Goal: Transaction & Acquisition: Book appointment/travel/reservation

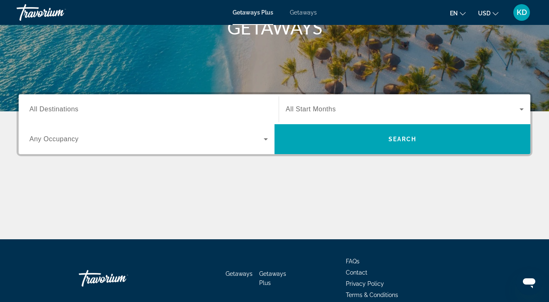
click at [331, 117] on div "Search widget" at bounding box center [405, 109] width 238 height 23
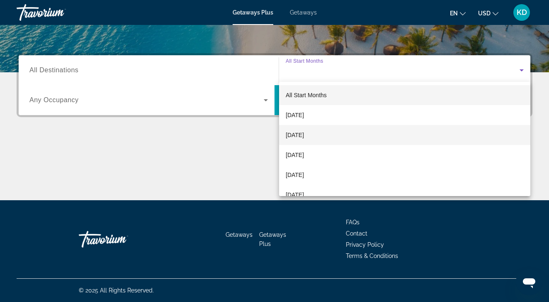
click at [328, 129] on mat-option "[DATE]" at bounding box center [404, 135] width 251 height 20
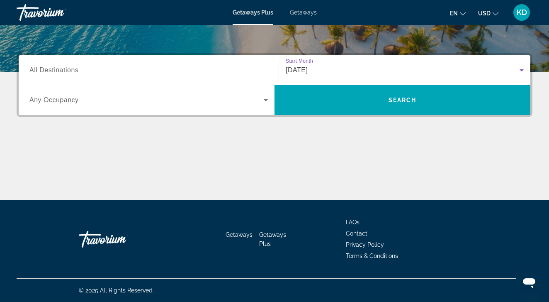
click at [339, 75] on div "[DATE]" at bounding box center [403, 70] width 234 height 10
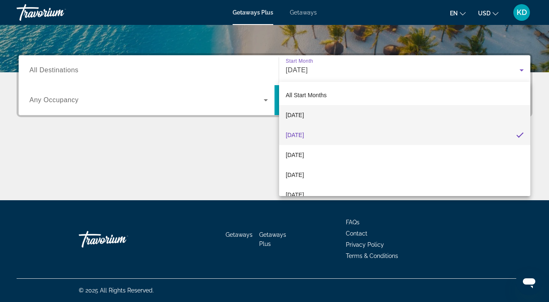
click at [325, 123] on mat-option "[DATE]" at bounding box center [404, 115] width 251 height 20
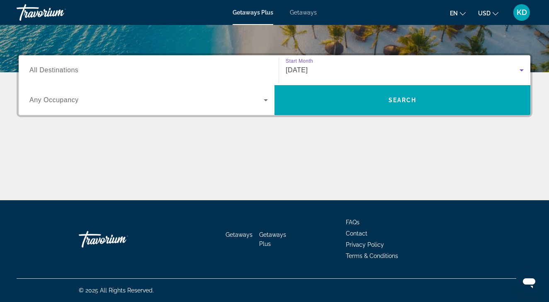
click at [502, 68] on div "[DATE]" at bounding box center [403, 70] width 234 height 10
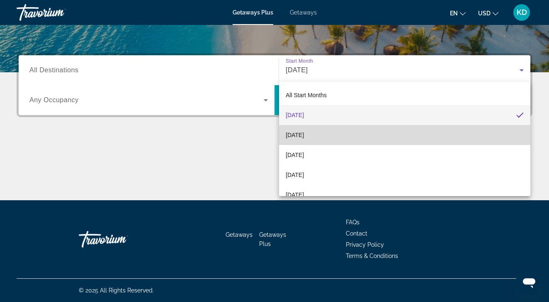
click at [417, 140] on mat-option "[DATE]" at bounding box center [404, 135] width 251 height 20
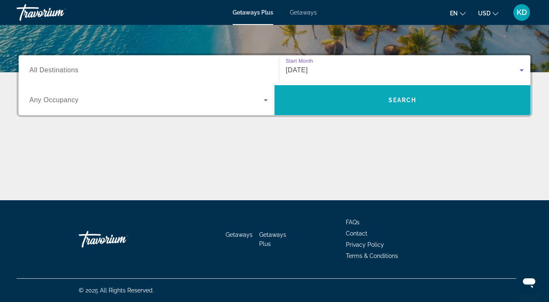
click at [402, 102] on span "Search" at bounding box center [403, 100] width 28 height 7
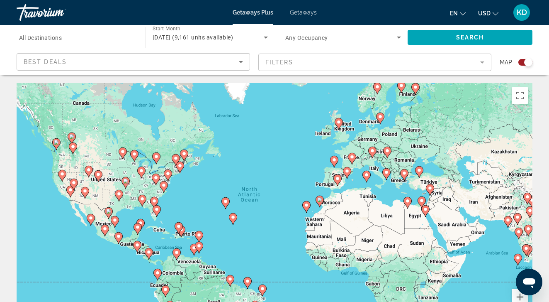
click at [129, 55] on div "Best Deals" at bounding box center [133, 65] width 219 height 23
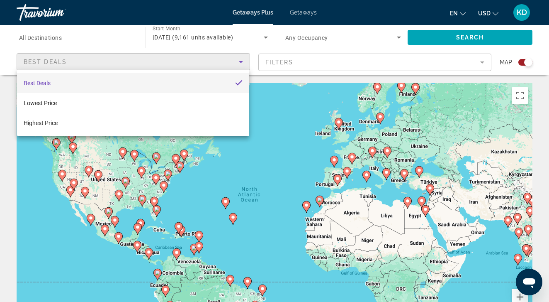
click at [122, 82] on mat-option "Best Deals" at bounding box center [133, 83] width 232 height 20
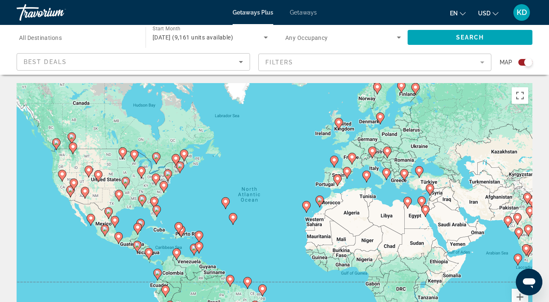
click at [296, 56] on mat-form-field "Filters" at bounding box center [375, 62] width 234 height 17
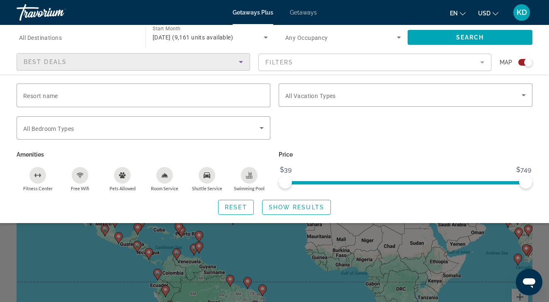
click at [226, 59] on div "Best Deals" at bounding box center [131, 62] width 215 height 10
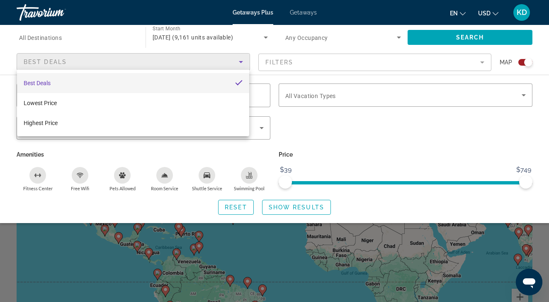
click at [304, 59] on div at bounding box center [274, 151] width 549 height 302
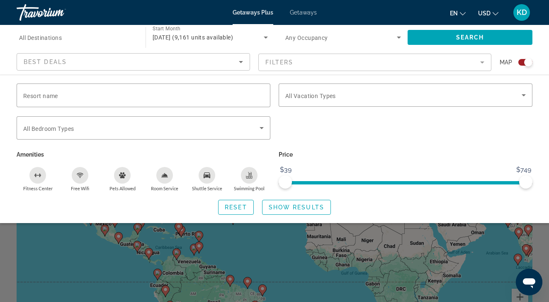
click at [183, 108] on div "Search widget" at bounding box center [144, 111] width 254 height 9
click at [80, 127] on span "Search widget" at bounding box center [141, 128] width 237 height 10
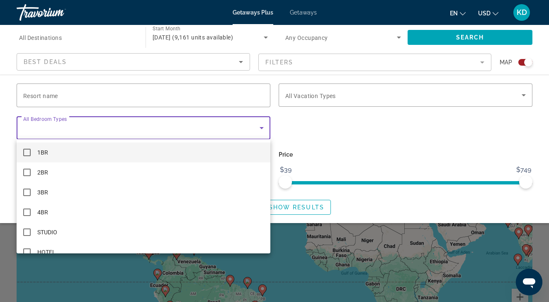
click at [101, 156] on mat-option "1BR" at bounding box center [144, 152] width 254 height 20
click at [327, 91] on div at bounding box center [274, 151] width 549 height 302
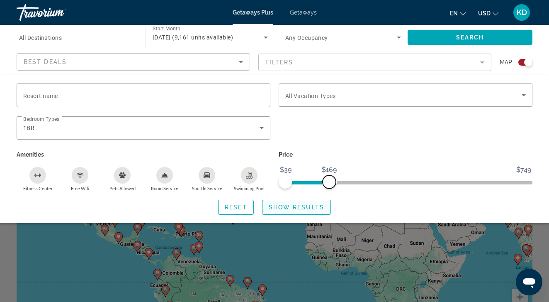
drag, startPoint x: 526, startPoint y: 183, endPoint x: 329, endPoint y: 211, distance: 198.3
click at [329, 211] on div "Resort name Vacation Types All Vacation Types Bedroom Types All Bedroom Types 1…" at bounding box center [274, 148] width 549 height 131
click at [295, 15] on span "Getaways" at bounding box center [303, 12] width 27 height 7
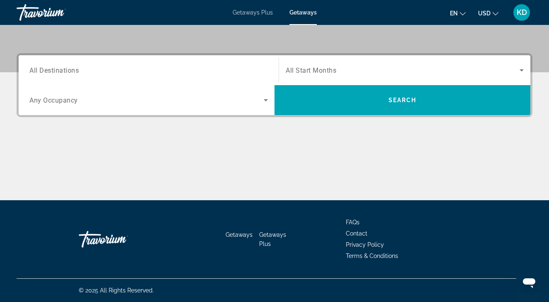
scroll to position [177, 0]
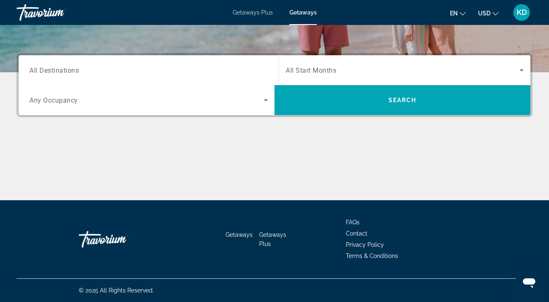
click at [192, 77] on div "Search widget" at bounding box center [148, 71] width 239 height 24
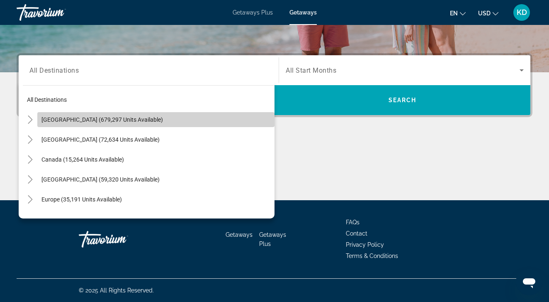
click at [145, 122] on span "Search widget" at bounding box center [155, 120] width 237 height 20
type input "**********"
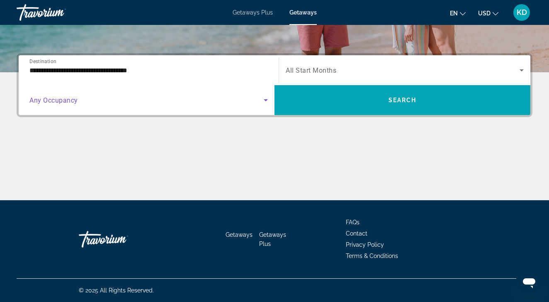
click at [183, 101] on span "Search widget" at bounding box center [146, 100] width 234 height 10
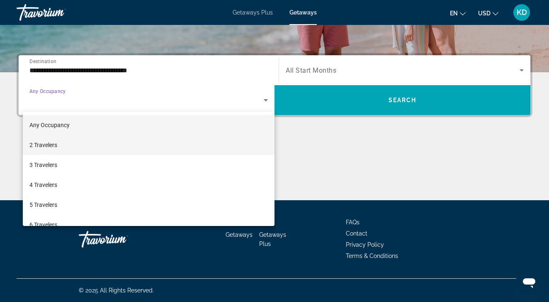
click at [162, 148] on mat-option "2 Travelers" at bounding box center [149, 145] width 252 height 20
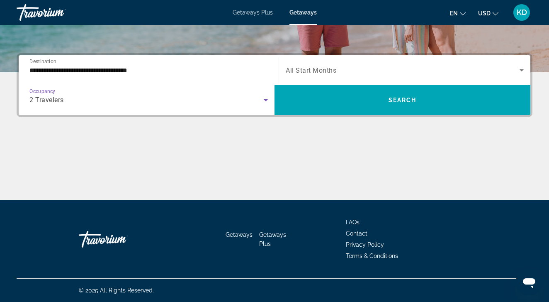
click at [322, 70] on span "All Start Months" at bounding box center [311, 70] width 51 height 8
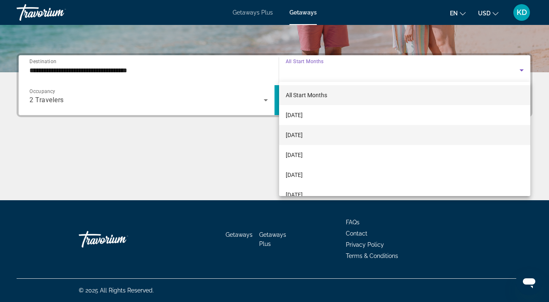
click at [311, 129] on mat-option "[DATE]" at bounding box center [404, 135] width 251 height 20
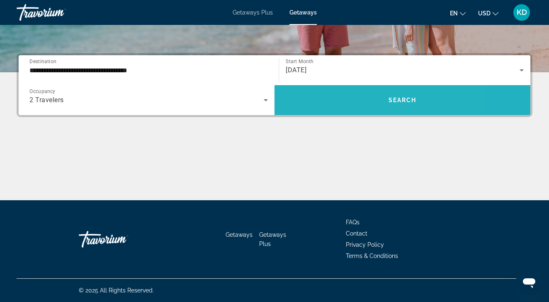
click at [350, 101] on span "Search widget" at bounding box center [403, 100] width 256 height 20
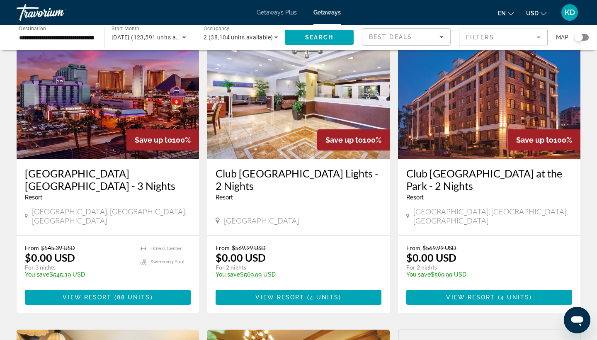
scroll to position [16, 0]
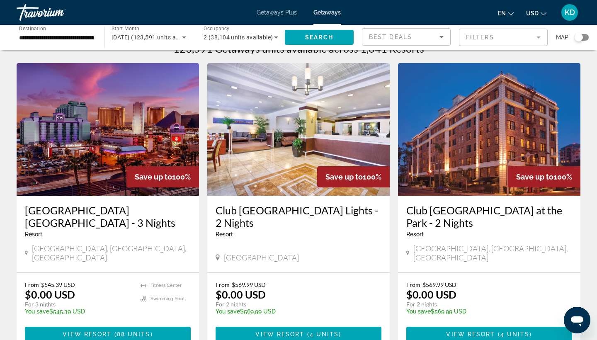
click at [154, 152] on img "Main content" at bounding box center [108, 129] width 183 height 133
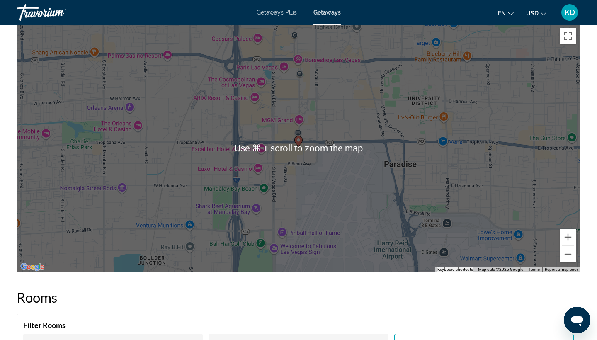
scroll to position [986, 0]
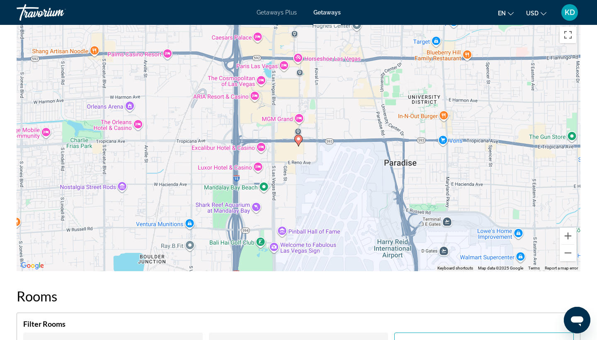
click at [263, 187] on div "To activate drag with keyboard, press Alt + Enter. Once in keyboard drag state,…" at bounding box center [299, 146] width 564 height 249
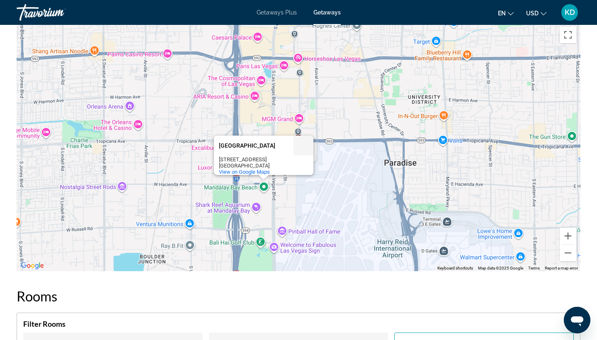
click at [223, 190] on div "To activate drag with keyboard, press Alt + Enter. Once in keyboard drag state,…" at bounding box center [299, 146] width 564 height 249
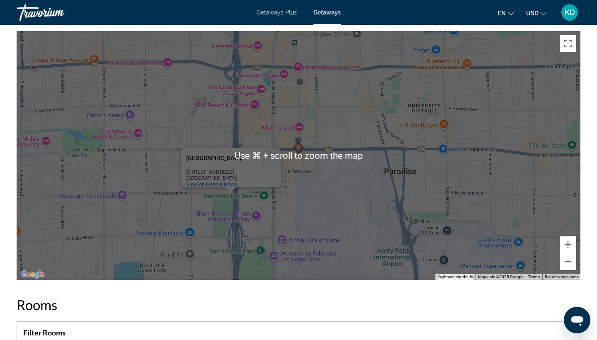
scroll to position [975, 0]
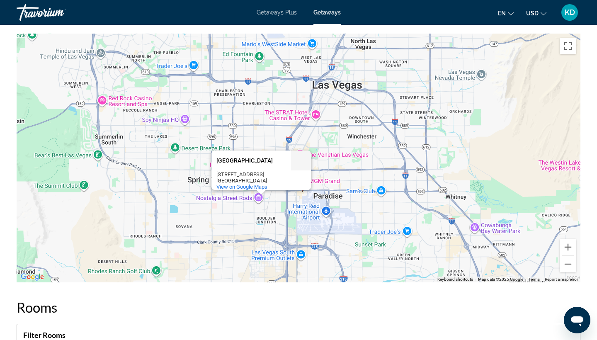
click at [334, 95] on div "To activate drag with keyboard, press Alt + Enter. Once in keyboard drag state,…" at bounding box center [299, 158] width 564 height 249
click at [348, 83] on div "To activate drag with keyboard, press Alt + Enter. Once in keyboard drag state,…" at bounding box center [299, 158] width 564 height 249
click at [349, 88] on div "To activate drag with keyboard, press Alt + Enter. Once in keyboard drag state,…" at bounding box center [299, 158] width 564 height 249
click at [326, 211] on div "To activate drag with keyboard, press Alt + Enter. Once in keyboard drag state,…" at bounding box center [299, 158] width 564 height 249
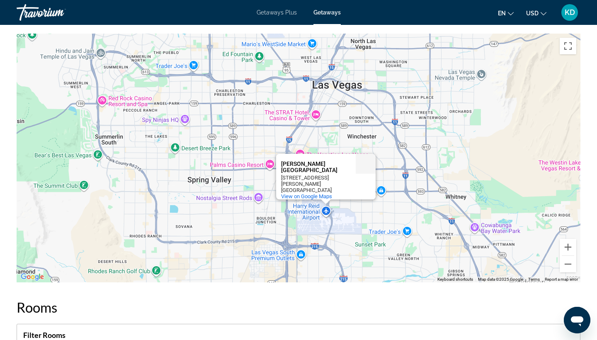
click at [380, 143] on div "To activate drag with keyboard, press Alt + Enter. Once in keyboard drag state,…" at bounding box center [299, 158] width 564 height 249
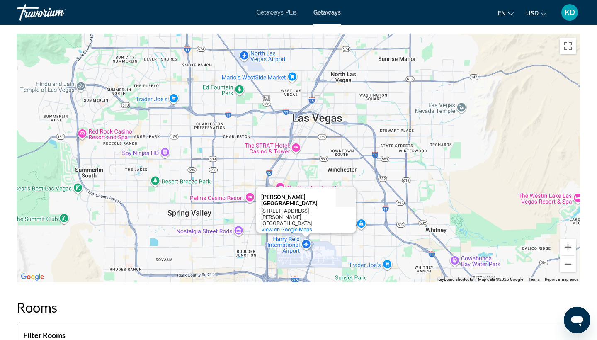
drag, startPoint x: 329, startPoint y: 101, endPoint x: 307, endPoint y: 131, distance: 37.2
click at [307, 132] on div "To activate drag with keyboard, press Alt + Enter. Once in keyboard drag state,…" at bounding box center [299, 158] width 564 height 249
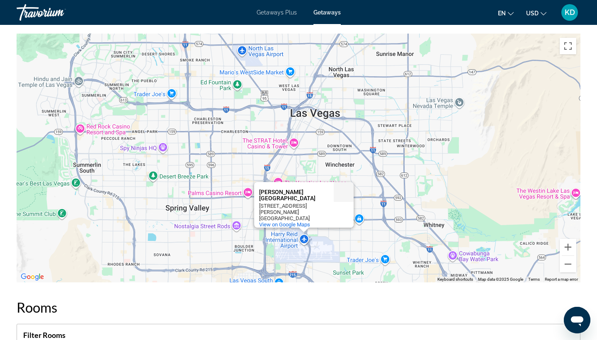
click at [312, 116] on div "To activate drag with keyboard, press Alt + Enter. Once in keyboard drag state,…" at bounding box center [299, 158] width 564 height 249
click at [254, 49] on div "To activate drag with keyboard, press Alt + Enter. Once in keyboard drag state,…" at bounding box center [299, 158] width 564 height 249
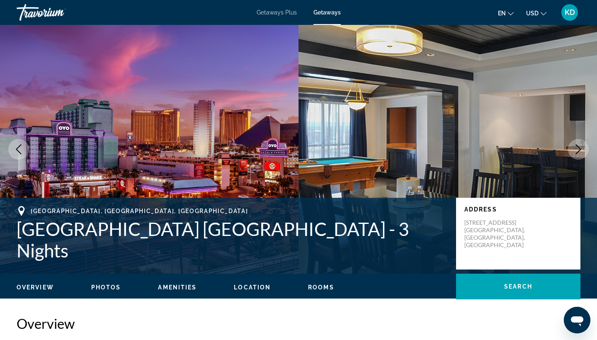
scroll to position [0, 0]
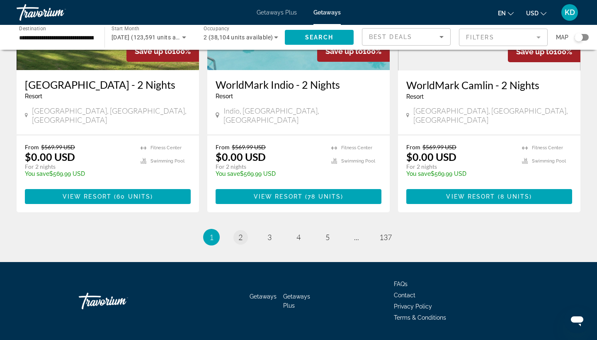
scroll to position [1053, 0]
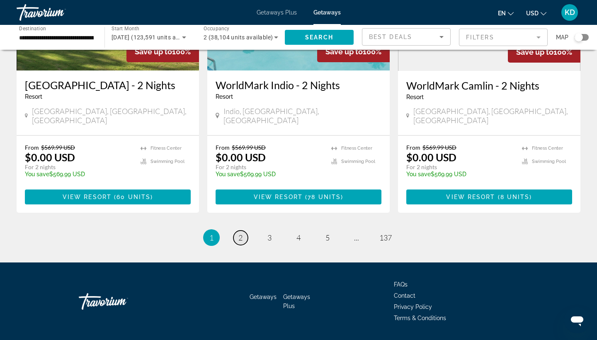
click at [239, 233] on span "2" at bounding box center [241, 237] width 4 height 9
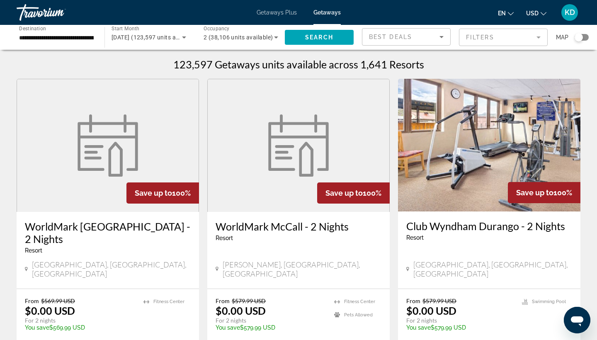
click at [415, 43] on div "Best Deals" at bounding box center [406, 40] width 75 height 23
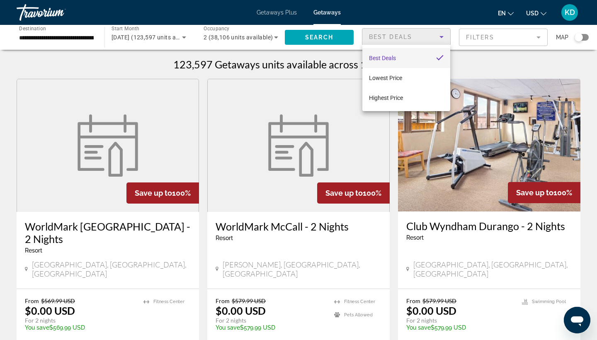
click at [512, 30] on div at bounding box center [298, 170] width 597 height 340
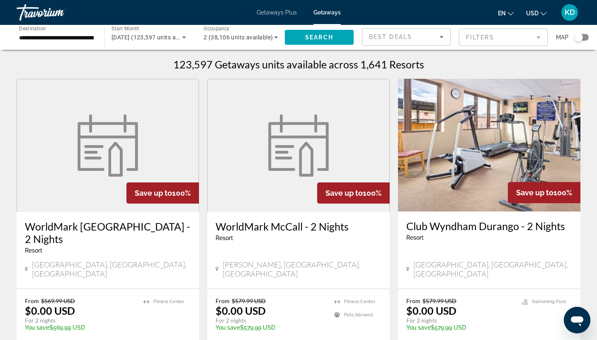
click at [489, 31] on mat-form-field "Filters" at bounding box center [503, 37] width 89 height 17
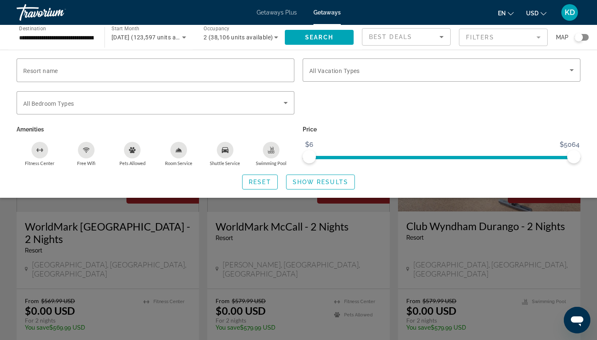
click at [255, 35] on span "2 (38,106 units available)" at bounding box center [238, 37] width 69 height 7
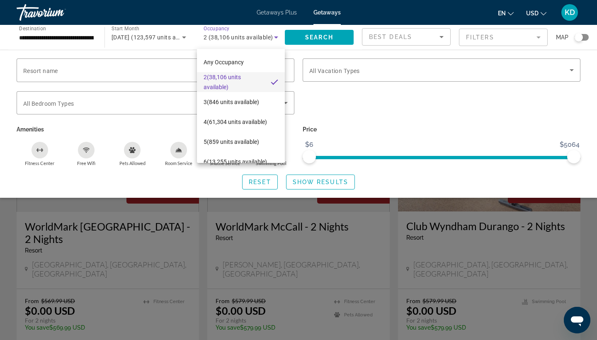
click at [129, 52] on div at bounding box center [298, 170] width 597 height 340
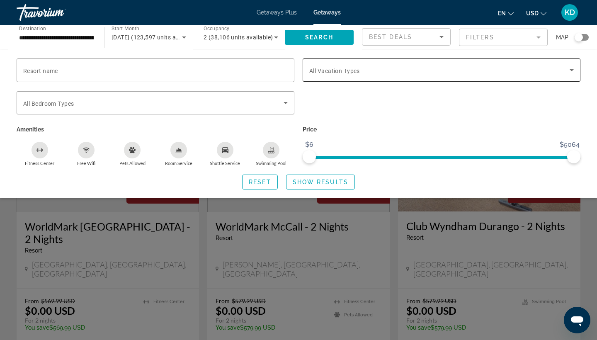
click at [347, 75] on span "Search widget" at bounding box center [440, 70] width 261 height 10
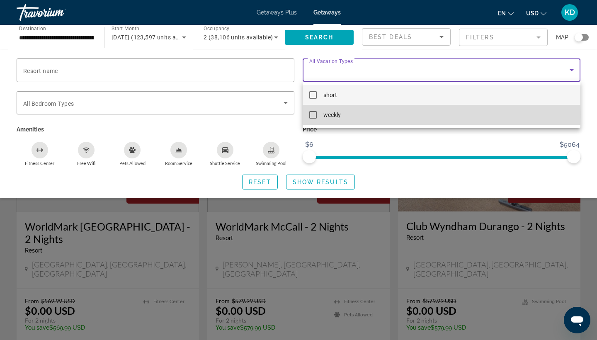
click at [311, 115] on mat-pseudo-checkbox at bounding box center [313, 114] width 7 height 7
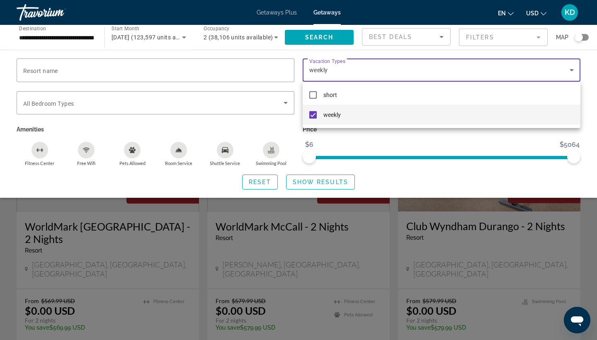
click at [153, 190] on div at bounding box center [298, 170] width 597 height 340
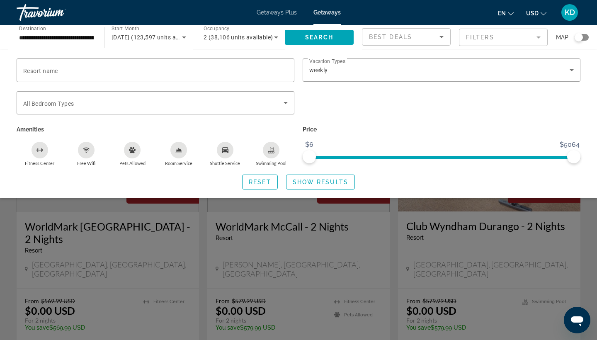
click at [306, 184] on span "Show Results" at bounding box center [321, 182] width 56 height 7
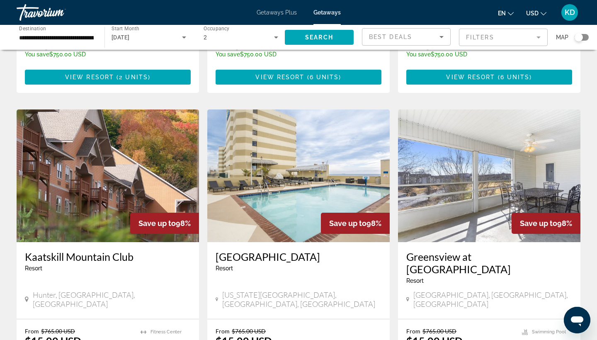
scroll to position [563, 0]
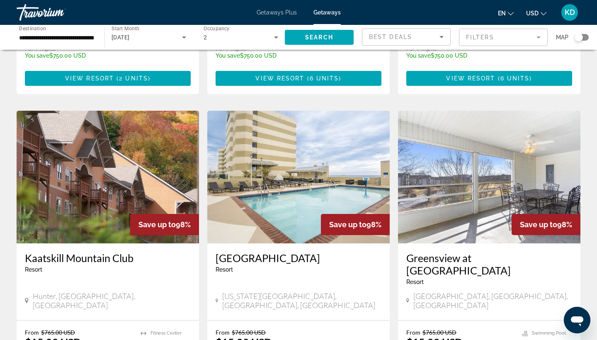
click at [166, 144] on img "Main content" at bounding box center [108, 177] width 183 height 133
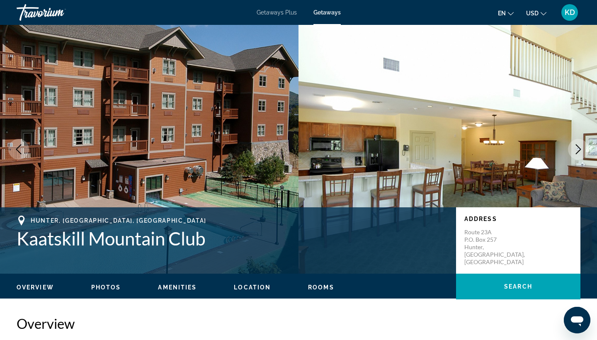
scroll to position [0, 0]
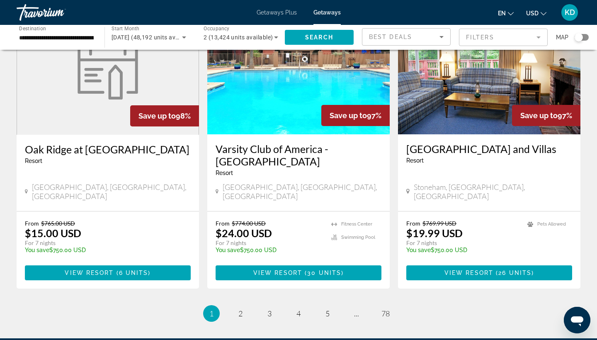
scroll to position [977, 0]
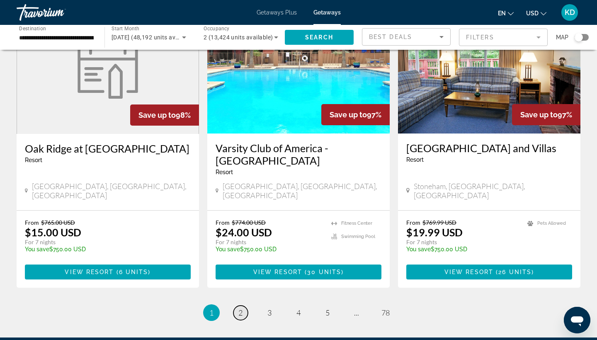
click at [244, 301] on link "page 2" at bounding box center [241, 313] width 15 height 15
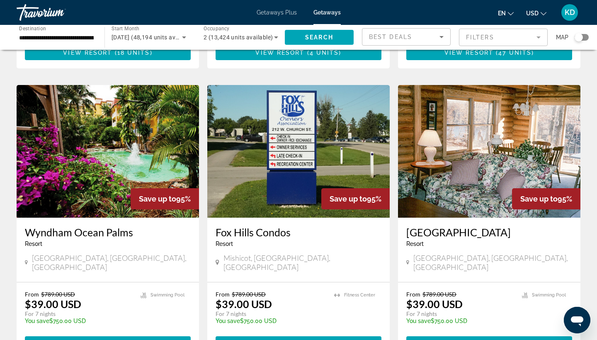
scroll to position [880, 0]
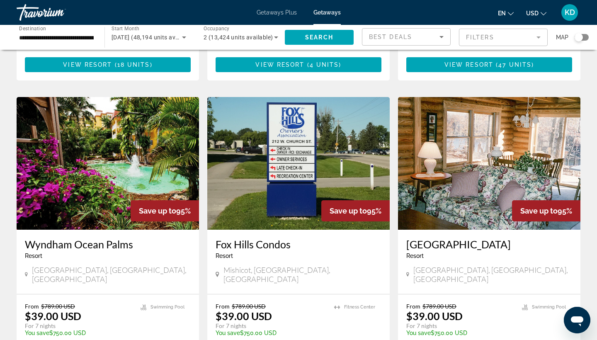
click at [164, 136] on img "Main content" at bounding box center [108, 163] width 183 height 133
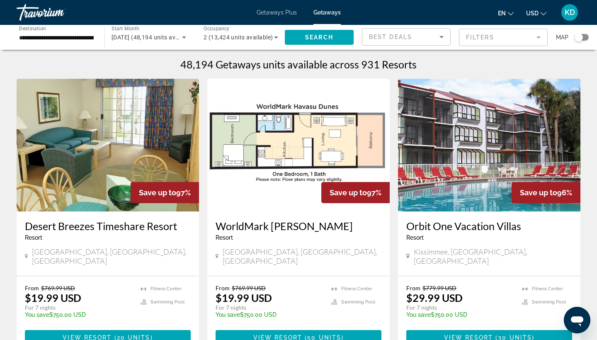
click at [496, 39] on mat-form-field "Filters" at bounding box center [503, 37] width 89 height 17
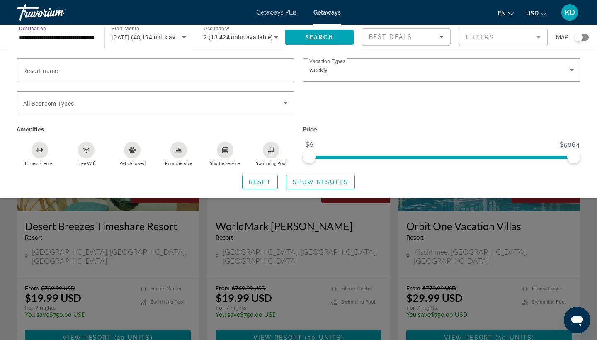
click at [71, 33] on input "**********" at bounding box center [56, 38] width 75 height 10
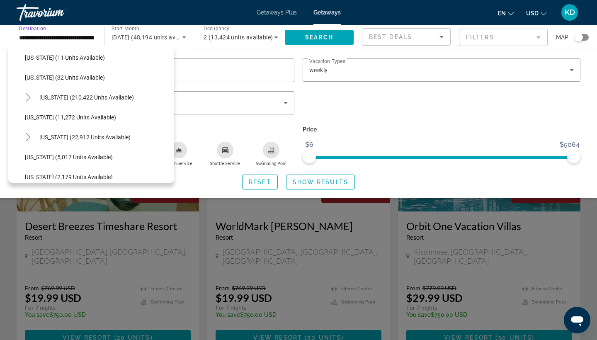
scroll to position [146, 0]
click at [80, 93] on span "Search widget" at bounding box center [104, 97] width 139 height 20
type input "**********"
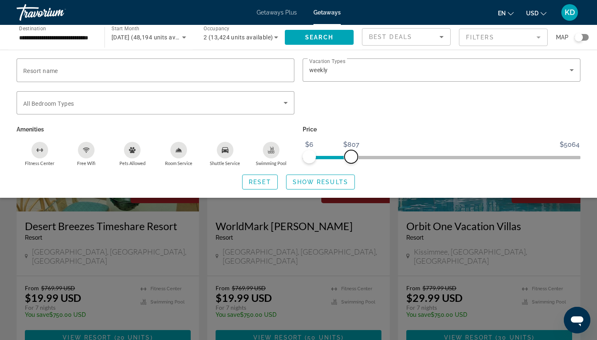
drag, startPoint x: 576, startPoint y: 156, endPoint x: 351, endPoint y: 206, distance: 230.0
click at [362, 50] on app-map-search-filters "Best Deals Filters Map Resort name Vacation Types All Vacation Types weekly Bed…" at bounding box center [475, 37] width 227 height 25
drag, startPoint x: 350, startPoint y: 157, endPoint x: 321, endPoint y: 161, distance: 29.4
click at [321, 161] on span "ngx-slider-max" at bounding box center [320, 156] width 13 height 13
click at [326, 188] on span "Search widget" at bounding box center [321, 182] width 68 height 20
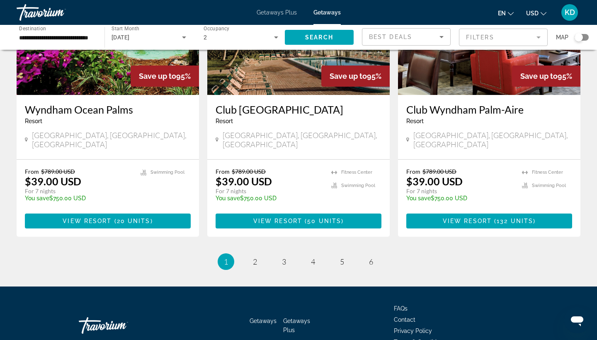
scroll to position [1027, 0]
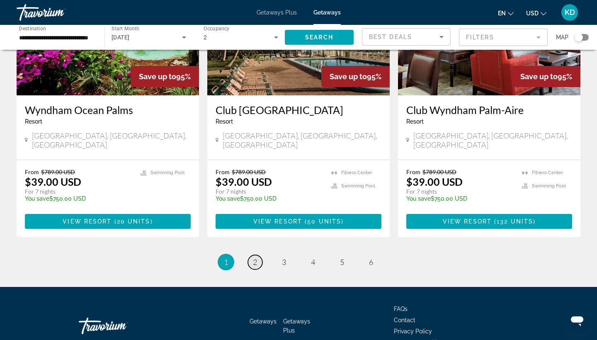
click at [251, 255] on link "page 2" at bounding box center [255, 262] width 15 height 15
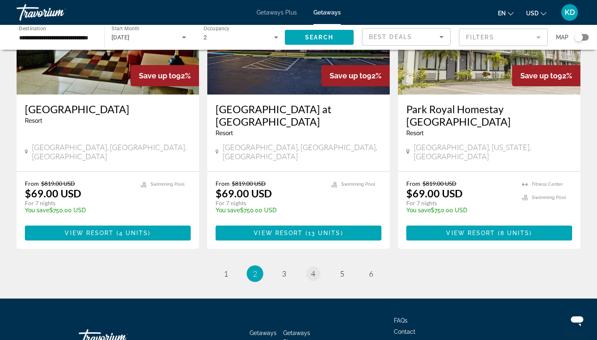
scroll to position [1040, 0]
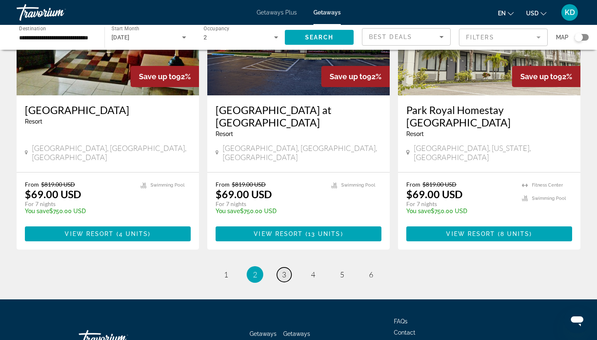
click at [285, 270] on span "3" at bounding box center [284, 274] width 4 height 9
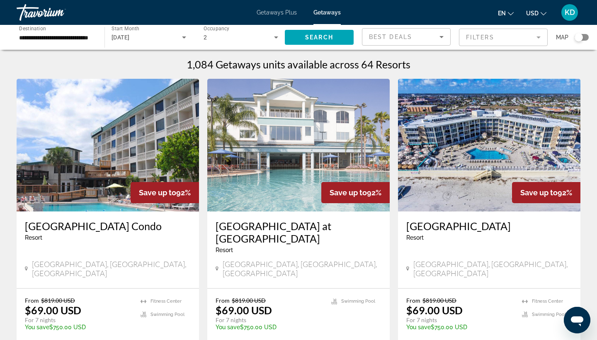
scroll to position [0, 0]
click at [289, 132] on img "Main content" at bounding box center [298, 145] width 183 height 133
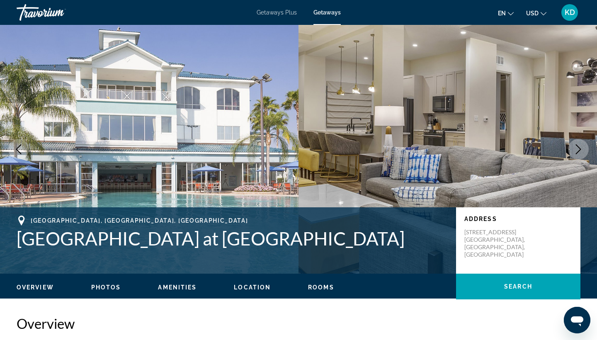
click at [262, 15] on span "Getaways Plus" at bounding box center [277, 12] width 40 height 7
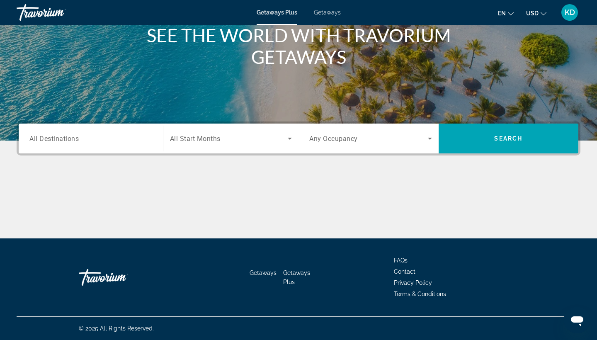
scroll to position [108, 0]
click at [116, 143] on input "Destination All Destinations" at bounding box center [90, 139] width 123 height 10
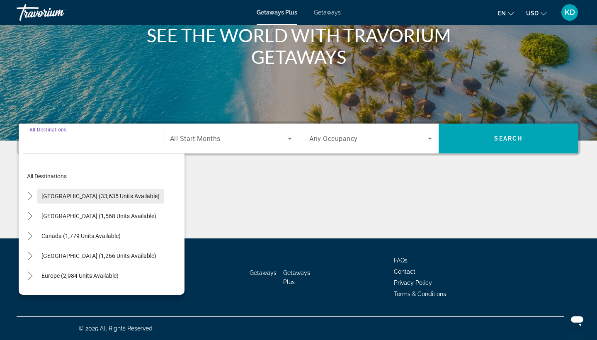
click at [97, 201] on span "Search widget" at bounding box center [100, 196] width 127 height 20
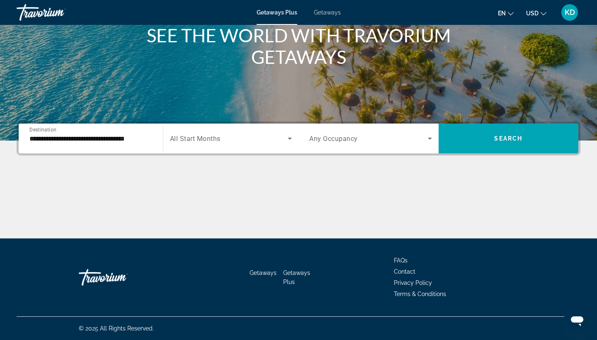
click at [134, 145] on div "**********" at bounding box center [90, 139] width 123 height 24
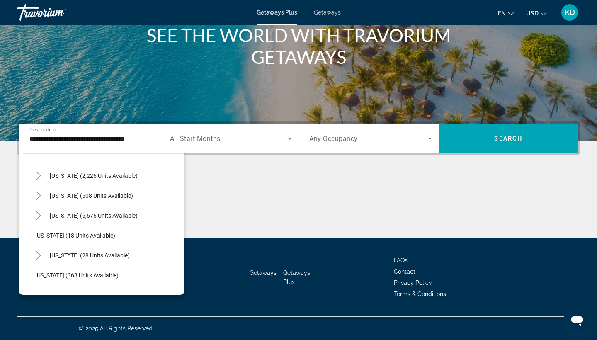
scroll to position [85, 0]
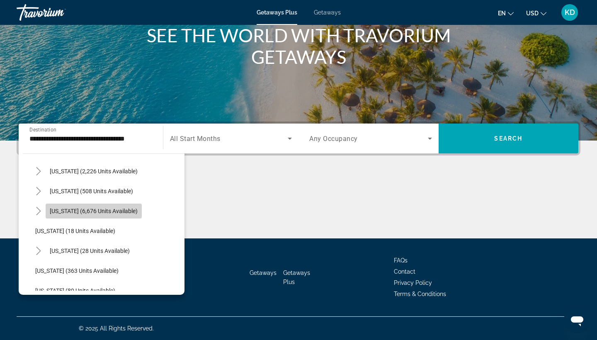
click at [106, 211] on span "[US_STATE] (6,676 units available)" at bounding box center [94, 211] width 88 height 7
type input "**********"
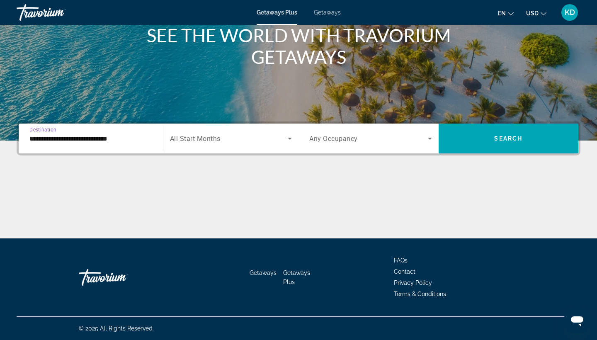
click at [217, 129] on div "Search widget" at bounding box center [231, 138] width 122 height 23
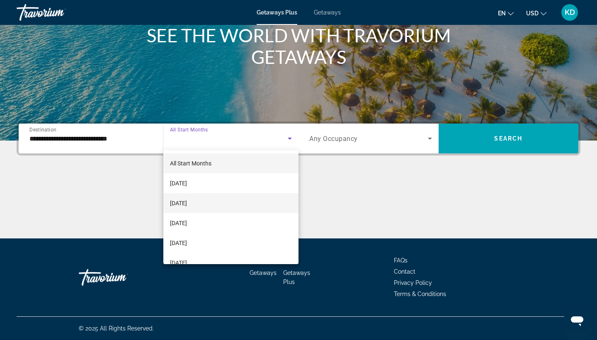
click at [187, 198] on span "[DATE]" at bounding box center [178, 203] width 17 height 10
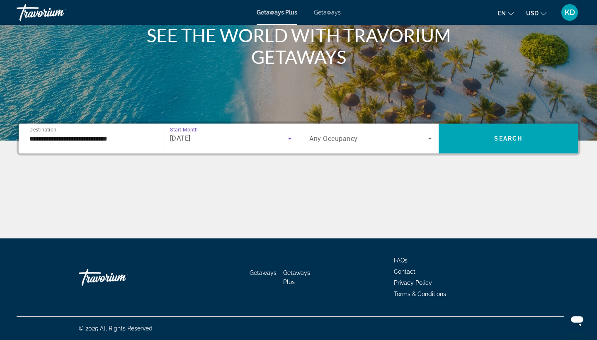
click at [334, 134] on span "Search widget" at bounding box center [369, 139] width 119 height 10
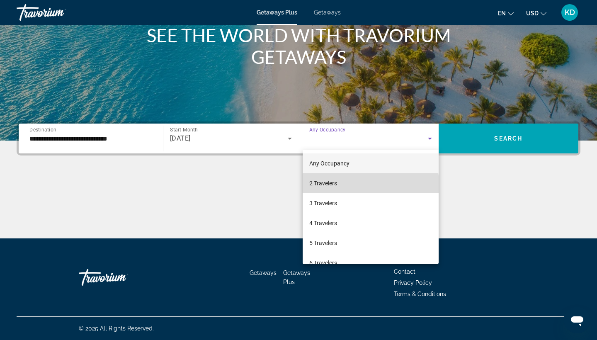
click at [337, 189] on mat-option "2 Travelers" at bounding box center [371, 183] width 136 height 20
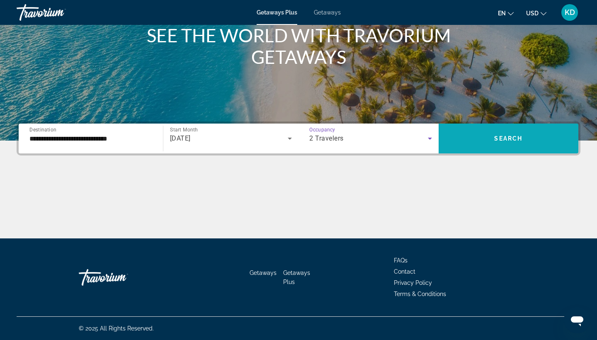
click at [485, 142] on span "Search widget" at bounding box center [509, 139] width 140 height 20
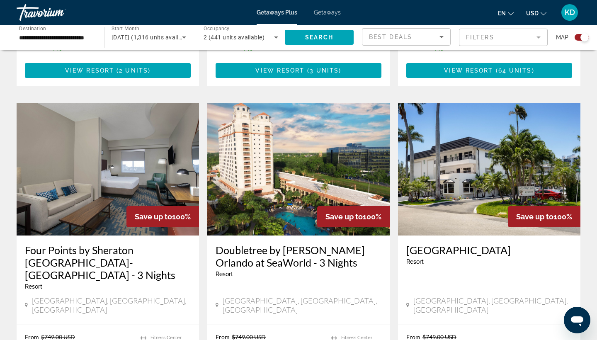
scroll to position [548, 0]
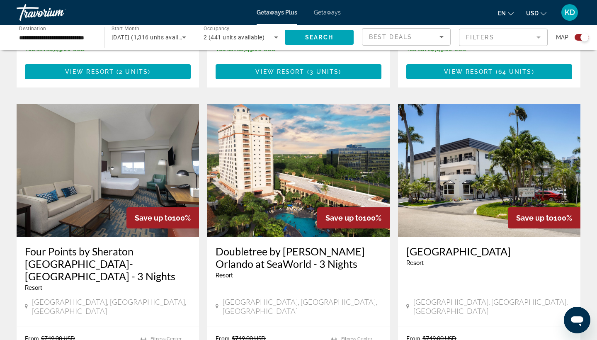
click at [518, 169] on img "Main content" at bounding box center [489, 170] width 183 height 133
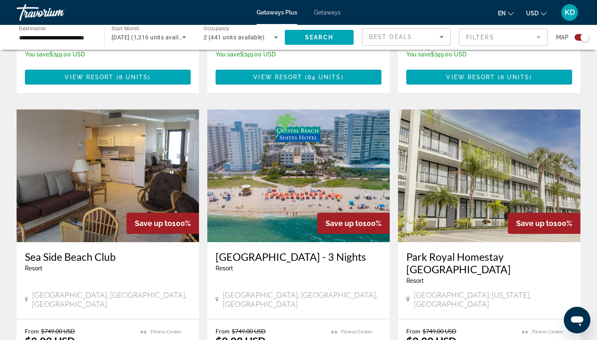
scroll to position [858, 0]
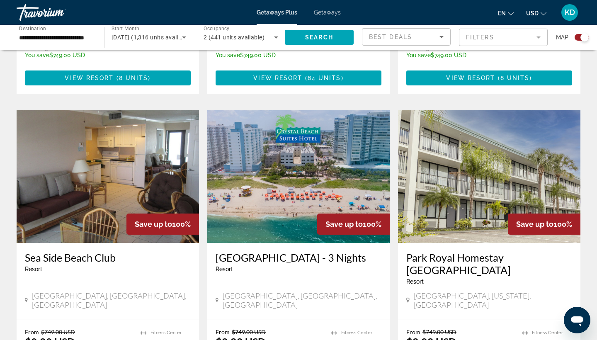
click at [296, 185] on img "Main content" at bounding box center [298, 176] width 183 height 133
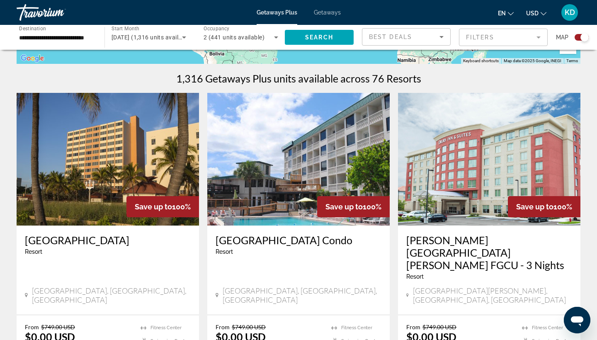
scroll to position [243, 0]
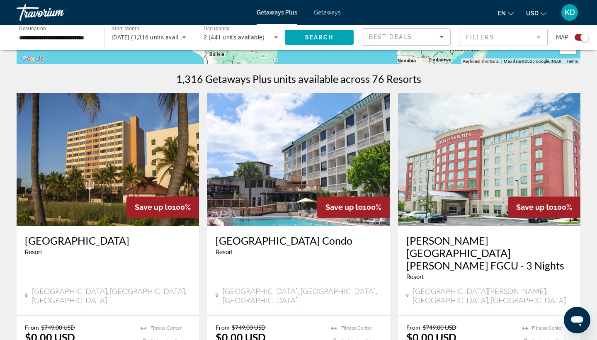
click at [192, 157] on img "Main content" at bounding box center [108, 159] width 183 height 133
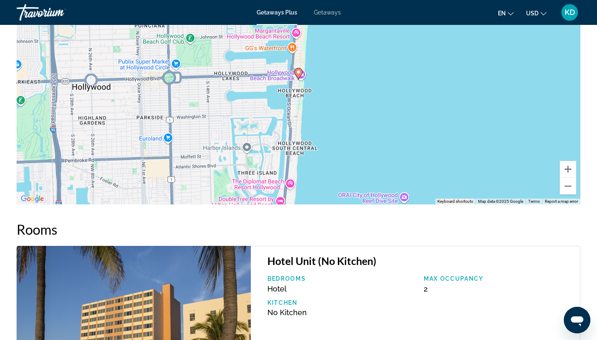
scroll to position [1242, 0]
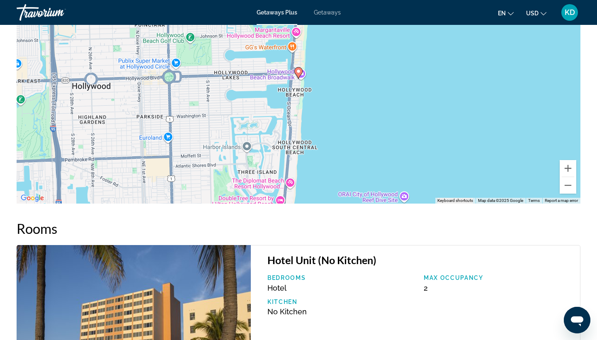
click at [298, 73] on image "Main content" at bounding box center [298, 71] width 5 height 5
click at [302, 76] on gmp-advanced-marker "Main content" at bounding box center [299, 73] width 8 height 12
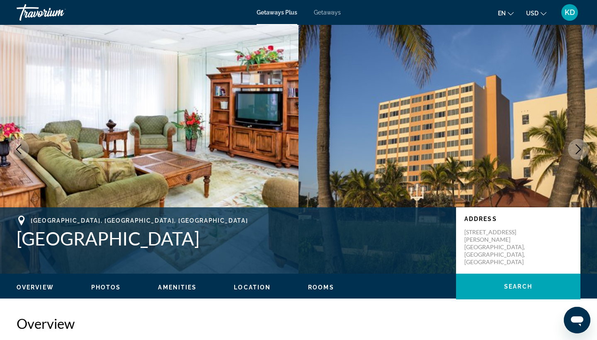
scroll to position [0, 0]
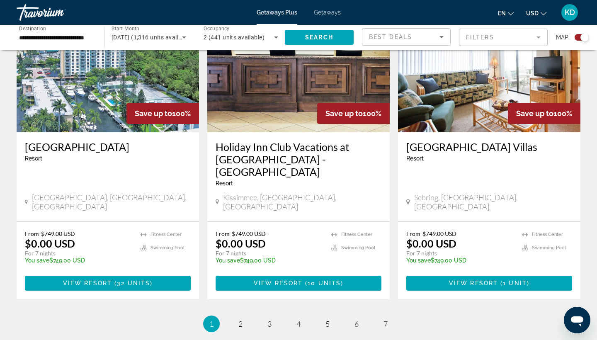
scroll to position [1259, 0]
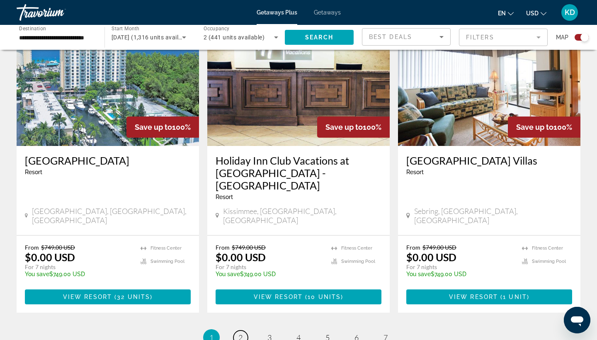
click at [241, 301] on span "2" at bounding box center [241, 337] width 4 height 9
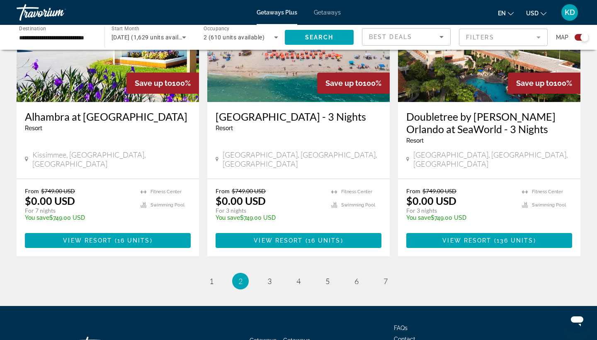
scroll to position [1322, 0]
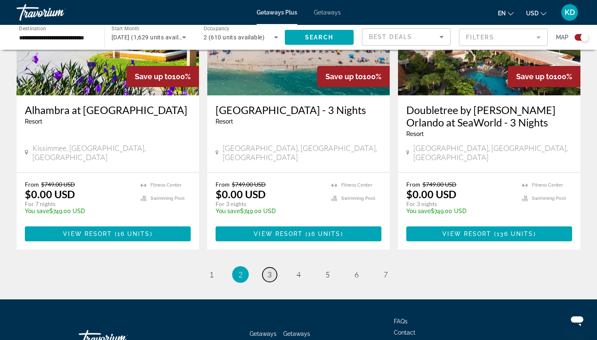
click at [269, 270] on span "3" at bounding box center [270, 274] width 4 height 9
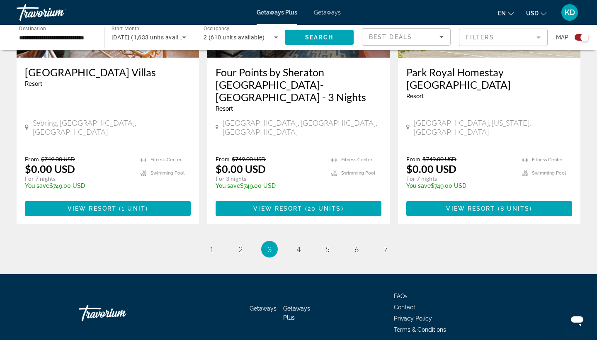
scroll to position [1309, 0]
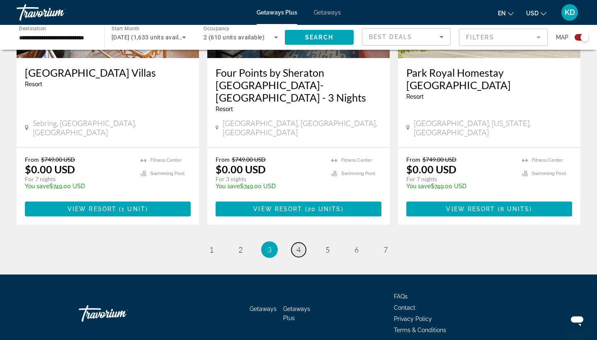
click at [296, 243] on link "page 4" at bounding box center [299, 250] width 15 height 15
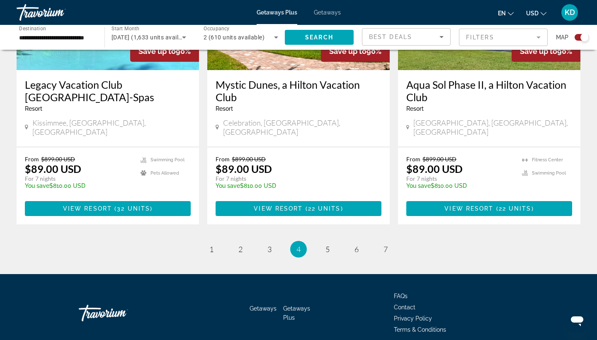
scroll to position [1297, 0]
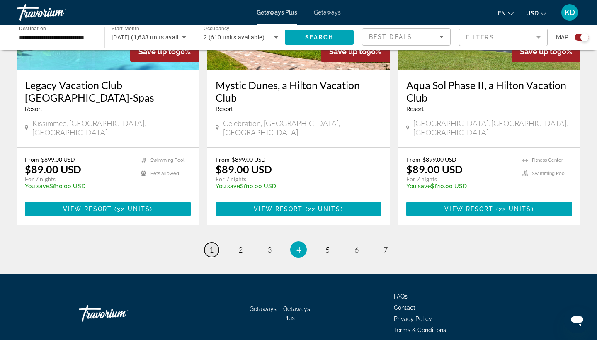
click at [211, 245] on span "1" at bounding box center [212, 249] width 4 height 9
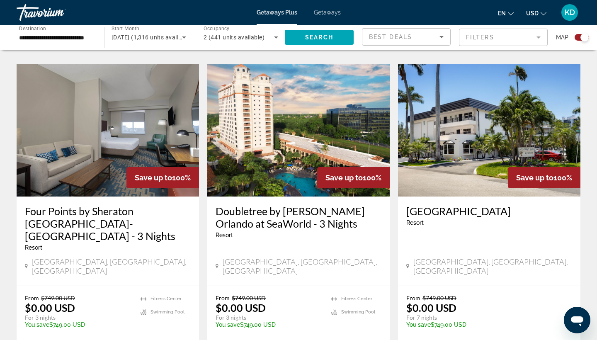
scroll to position [582, 0]
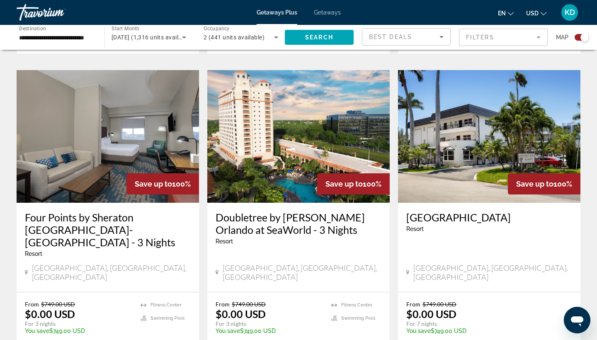
click at [449, 170] on img "Main content" at bounding box center [489, 136] width 183 height 133
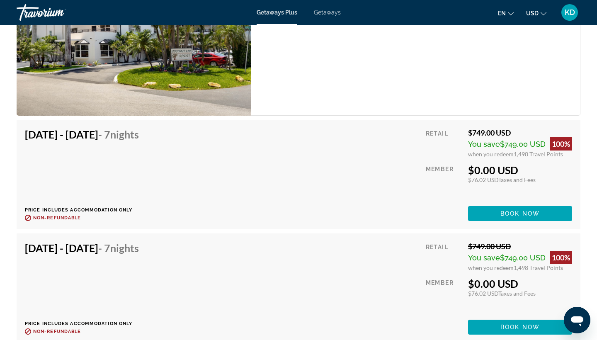
scroll to position [1692, 0]
click at [522, 213] on span "Book now" at bounding box center [520, 213] width 39 height 7
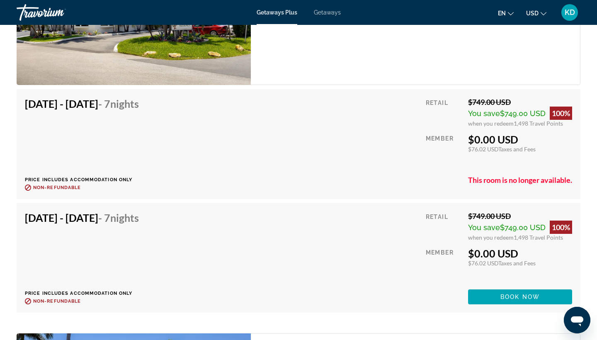
scroll to position [1724, 0]
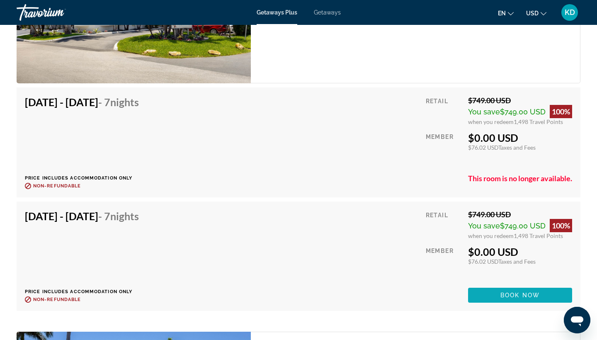
click at [494, 292] on span "Main content" at bounding box center [520, 295] width 104 height 20
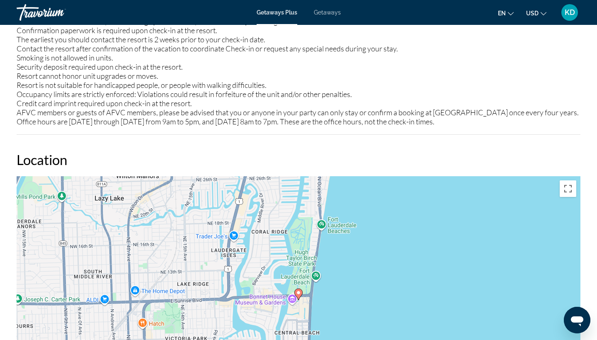
scroll to position [1103, 0]
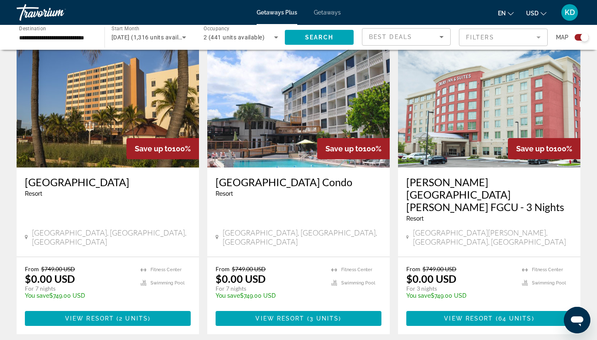
scroll to position [301, 0]
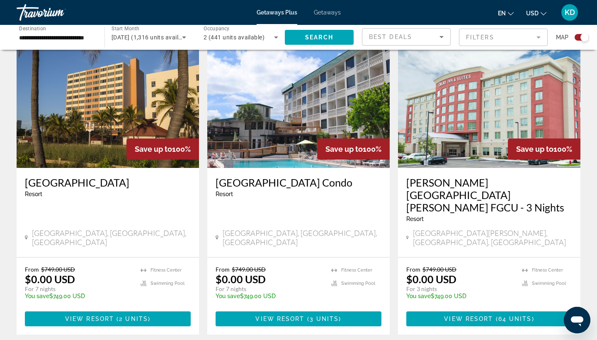
click at [326, 130] on img "Main content" at bounding box center [298, 101] width 183 height 133
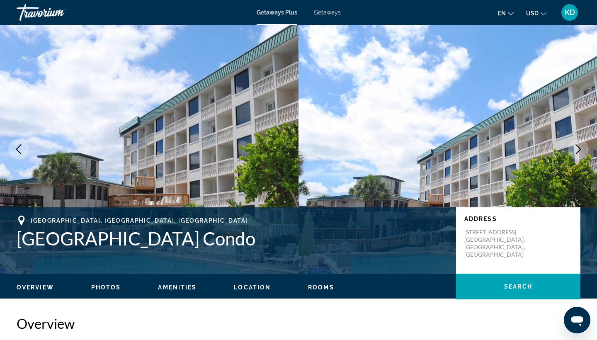
click at [549, 151] on icon "Next image" at bounding box center [579, 149] width 10 height 10
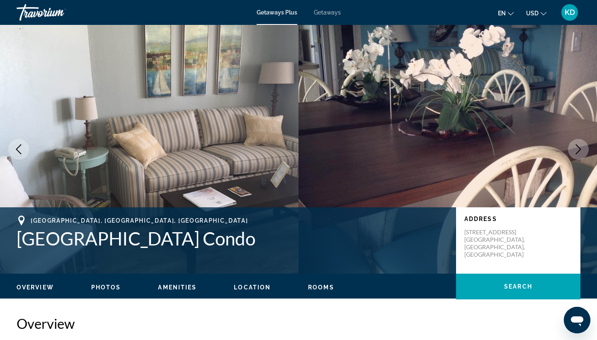
click at [549, 151] on icon "Next image" at bounding box center [579, 149] width 10 height 10
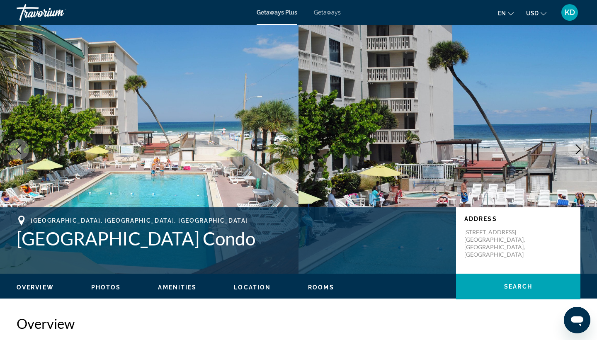
click at [549, 151] on icon "Next image" at bounding box center [579, 149] width 10 height 10
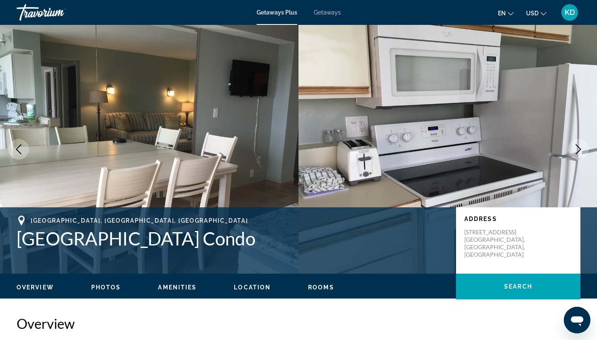
click at [549, 151] on icon "Next image" at bounding box center [579, 149] width 10 height 10
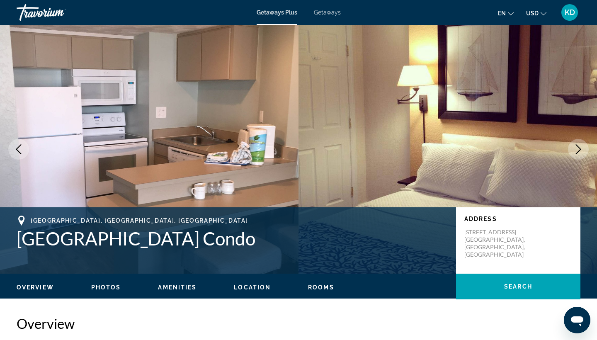
click at [549, 151] on icon "Next image" at bounding box center [579, 149] width 10 height 10
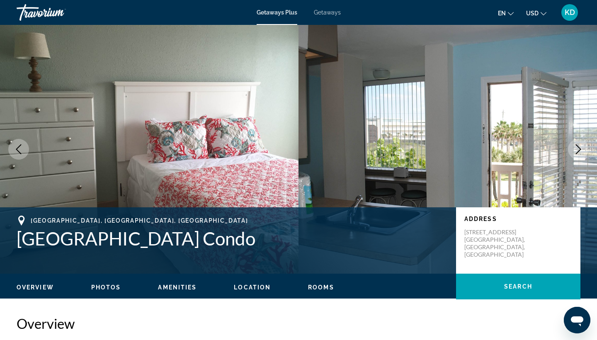
click at [549, 151] on icon "Next image" at bounding box center [579, 149] width 10 height 10
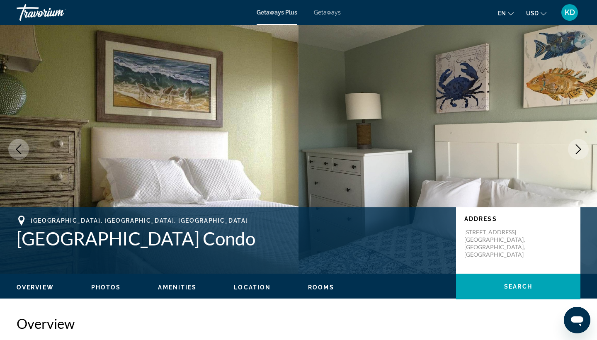
click at [549, 151] on icon "Next image" at bounding box center [579, 149] width 10 height 10
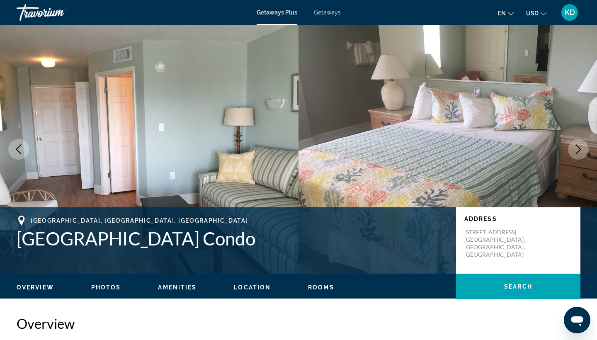
click at [549, 152] on icon "Next image" at bounding box center [579, 149] width 10 height 10
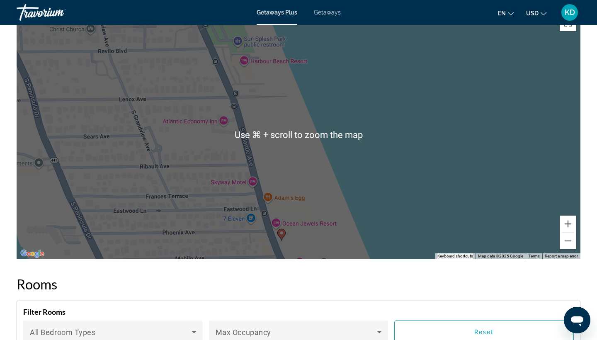
scroll to position [1133, 0]
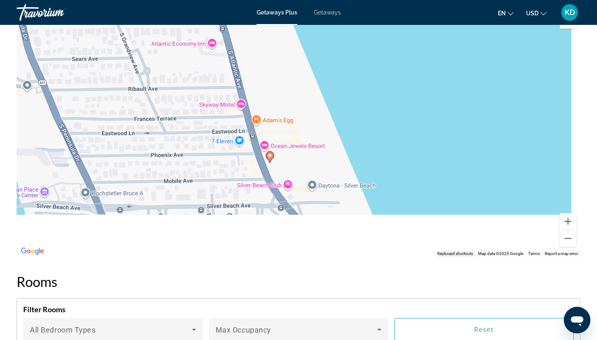
drag, startPoint x: 308, startPoint y: 167, endPoint x: 294, endPoint y: 88, distance: 80.5
click at [294, 88] on div "To activate drag with keyboard, press Alt + Enter. Once in keyboard drag state,…" at bounding box center [299, 132] width 564 height 249
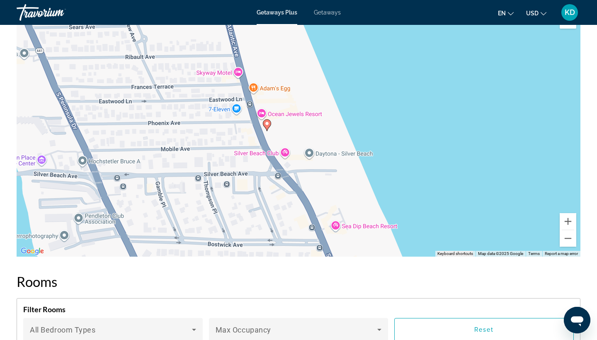
drag, startPoint x: 306, startPoint y: 138, endPoint x: 305, endPoint y: 105, distance: 33.2
click at [305, 104] on div "To activate drag with keyboard, press Alt + Enter. Once in keyboard drag state,…" at bounding box center [299, 132] width 564 height 249
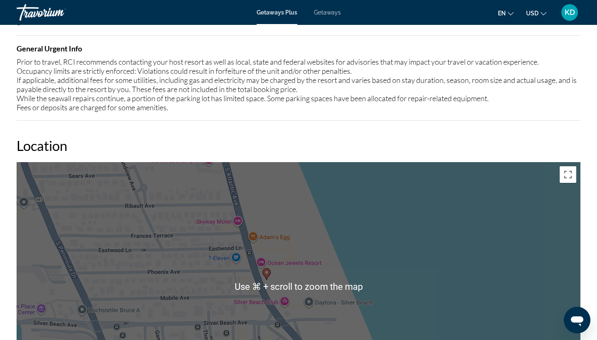
scroll to position [971, 0]
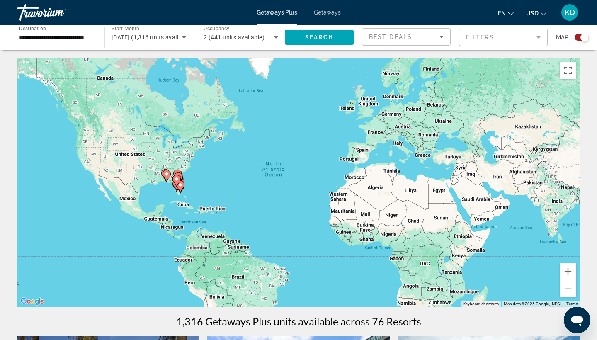
click at [166, 178] on icon "Main content" at bounding box center [166, 176] width 7 height 11
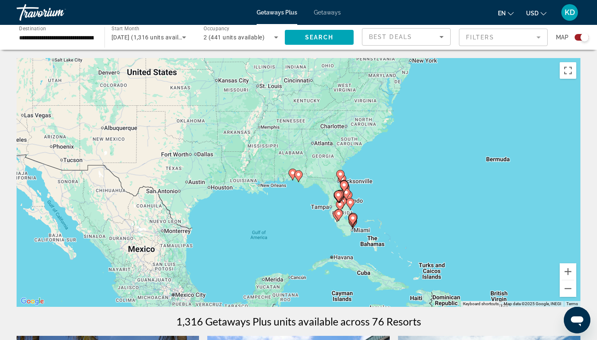
click at [299, 178] on icon "Main content" at bounding box center [298, 176] width 7 height 11
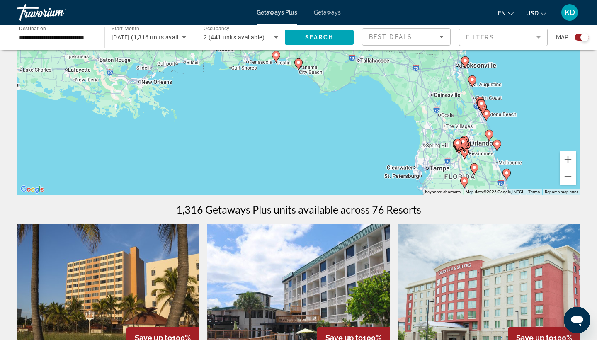
scroll to position [111, 0]
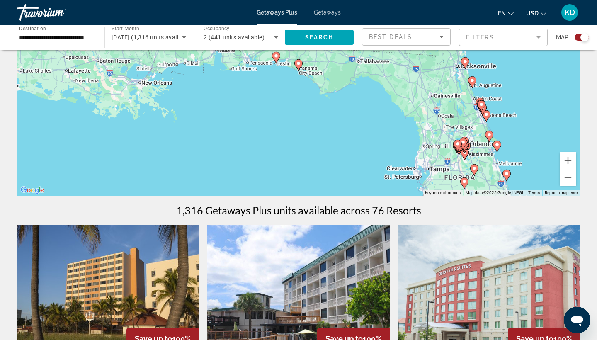
click at [301, 68] on gmp-advanced-marker "Main content" at bounding box center [299, 65] width 8 height 12
type input "**********"
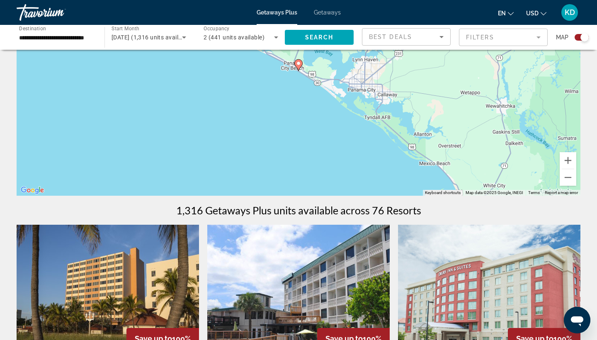
click at [300, 62] on image "Main content" at bounding box center [298, 63] width 5 height 5
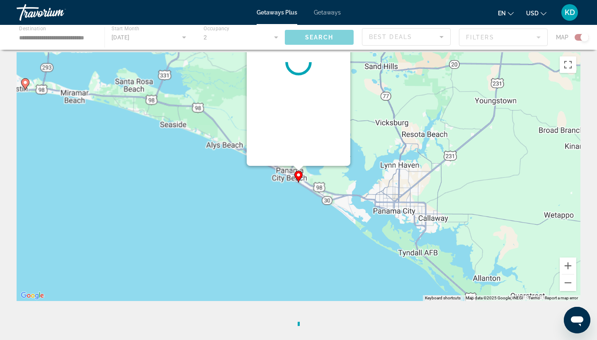
scroll to position [0, 0]
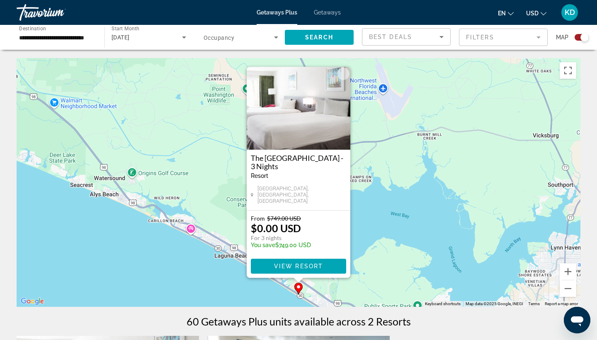
click at [256, 202] on div "[GEOGRAPHIC_DATA], [GEOGRAPHIC_DATA], [GEOGRAPHIC_DATA]" at bounding box center [298, 194] width 95 height 19
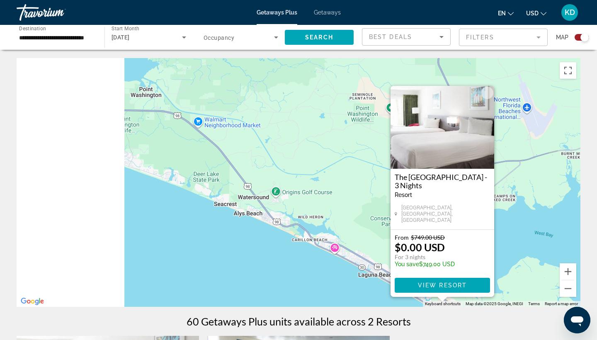
drag, startPoint x: 154, startPoint y: 210, endPoint x: 314, endPoint y: 234, distance: 161.1
click at [310, 232] on div "To activate drag with keyboard, press Alt + Enter. Once in keyboard drag state,…" at bounding box center [299, 182] width 564 height 249
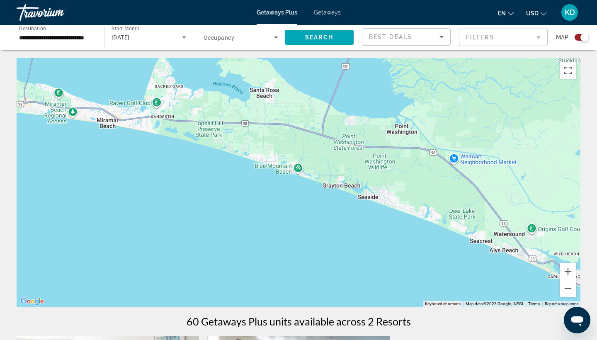
drag, startPoint x: 257, startPoint y: 172, endPoint x: 524, endPoint y: 217, distance: 270.5
click at [510, 212] on div "To activate drag with keyboard, press Alt + Enter. Once in keyboard drag state,…" at bounding box center [299, 182] width 564 height 249
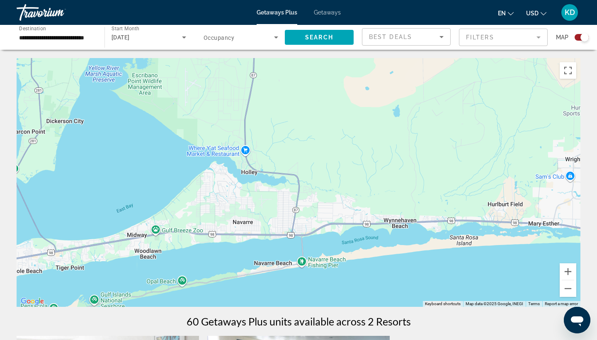
drag, startPoint x: 363, startPoint y: 216, endPoint x: 503, endPoint y: 178, distance: 145.3
click at [499, 178] on div "To activate drag with keyboard, press Alt + Enter. Once in keyboard drag state,…" at bounding box center [299, 182] width 564 height 249
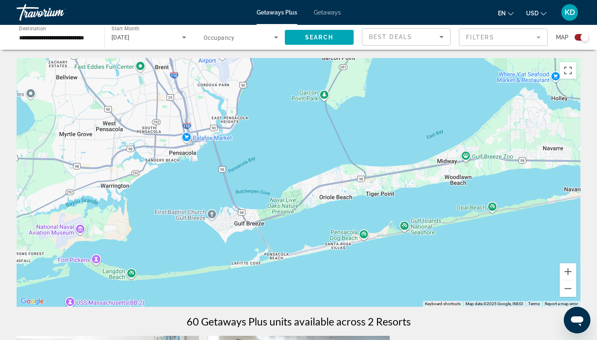
drag, startPoint x: 273, startPoint y: 222, endPoint x: 493, endPoint y: 169, distance: 226.5
click at [493, 169] on div "To activate drag with keyboard, press Alt + Enter. Once in keyboard drag state,…" at bounding box center [299, 182] width 564 height 249
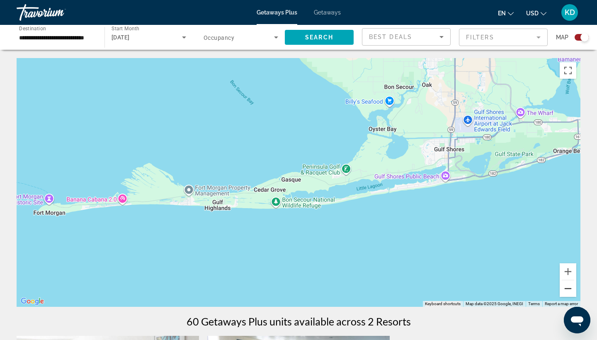
click at [549, 292] on button "Zoom out" at bounding box center [568, 288] width 17 height 17
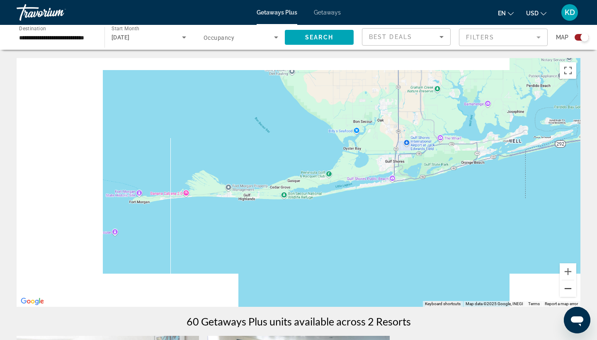
click at [549, 292] on button "Zoom out" at bounding box center [568, 288] width 17 height 17
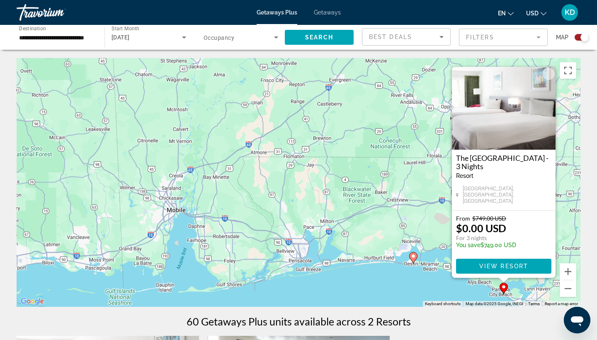
click at [414, 259] on icon "Main content" at bounding box center [413, 258] width 7 height 11
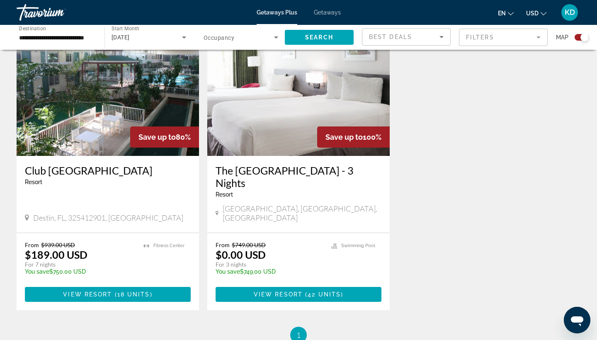
scroll to position [315, 0]
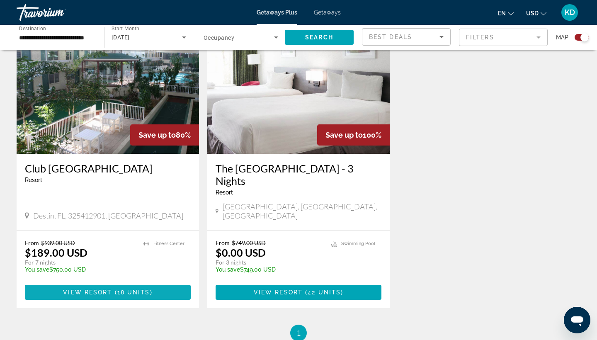
click at [92, 288] on span "Main content" at bounding box center [108, 293] width 166 height 20
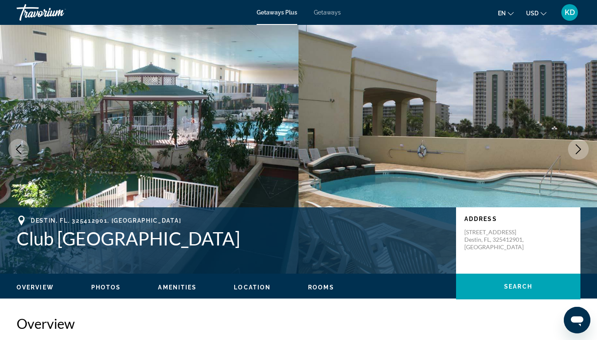
click at [549, 146] on icon "Next image" at bounding box center [579, 149] width 10 height 10
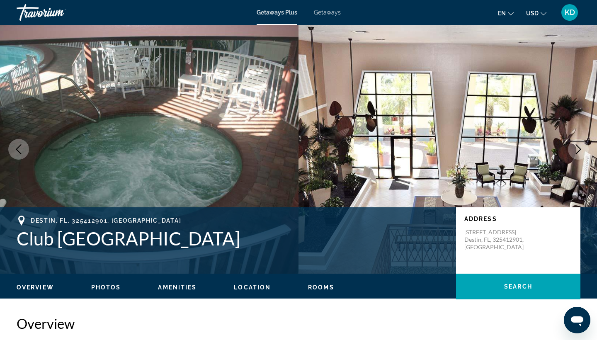
click at [549, 146] on icon "Next image" at bounding box center [579, 149] width 10 height 10
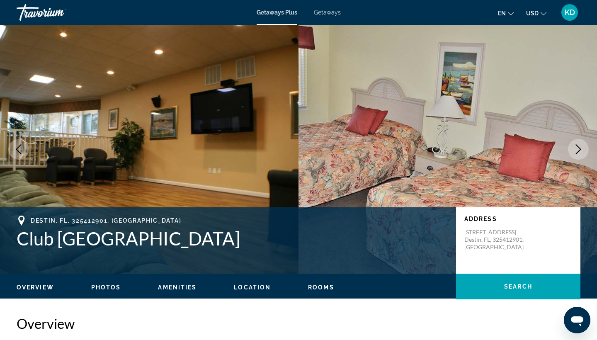
click at [549, 146] on icon "Next image" at bounding box center [579, 149] width 10 height 10
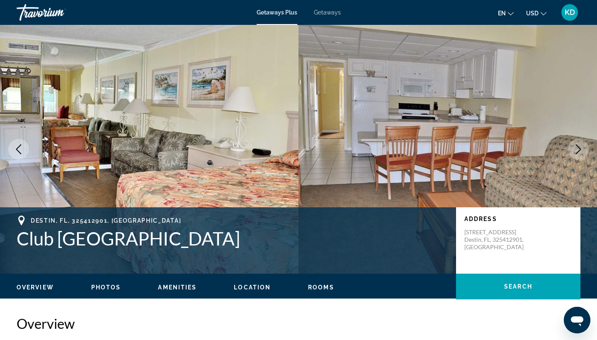
click at [549, 146] on icon "Next image" at bounding box center [579, 149] width 10 height 10
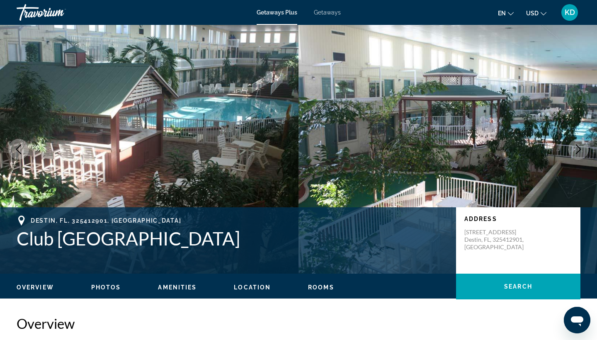
click at [549, 148] on icon "Next image" at bounding box center [579, 149] width 10 height 10
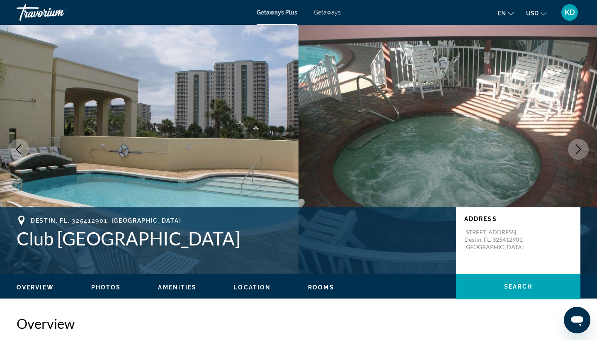
click at [549, 149] on icon "Next image" at bounding box center [579, 149] width 10 height 10
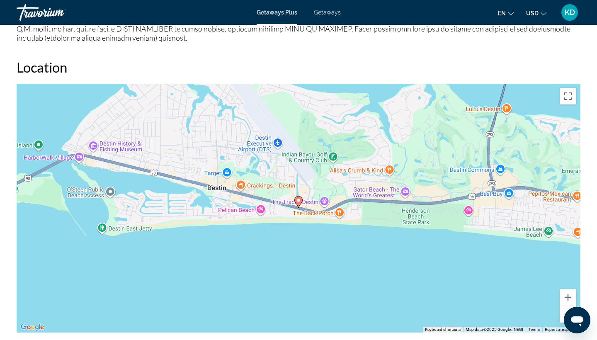
scroll to position [988, 0]
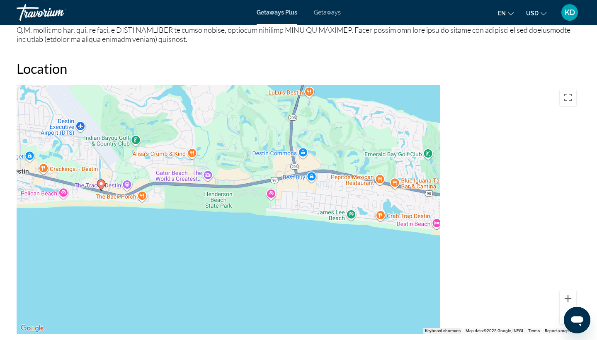
drag, startPoint x: 373, startPoint y: 224, endPoint x: 86, endPoint y: 189, distance: 288.4
click at [89, 189] on div "To activate drag with keyboard, press Alt + Enter. Once in keyboard drag state,…" at bounding box center [299, 209] width 564 height 249
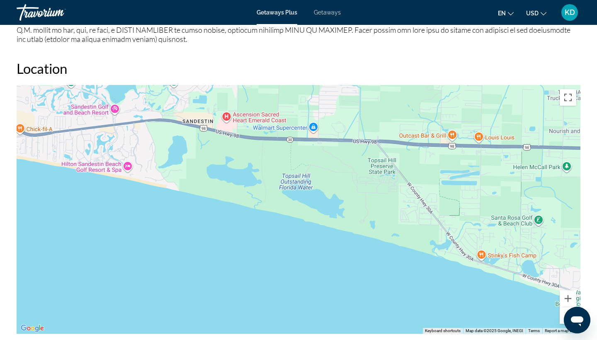
drag, startPoint x: 201, startPoint y: 212, endPoint x: 63, endPoint y: 196, distance: 138.7
click at [66, 197] on div "Main content" at bounding box center [299, 209] width 564 height 249
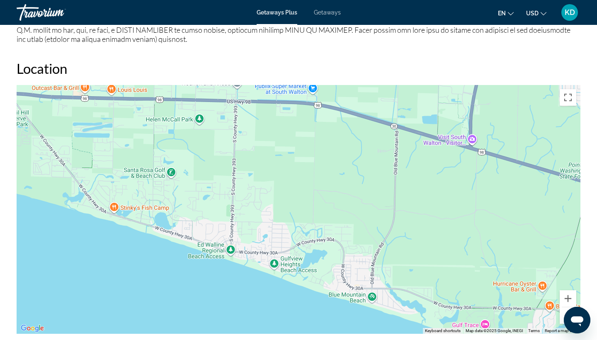
click at [549, 301] on button "Zoom out" at bounding box center [568, 315] width 17 height 17
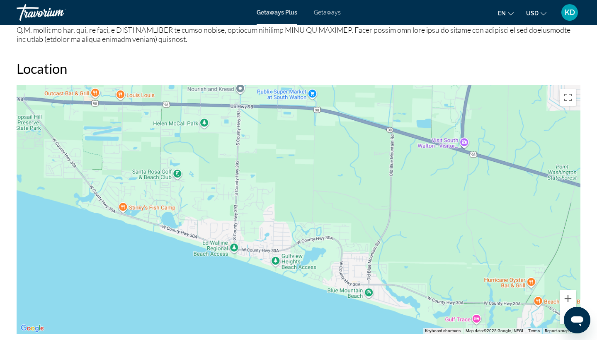
click at [549, 301] on button "Zoom out" at bounding box center [568, 315] width 17 height 17
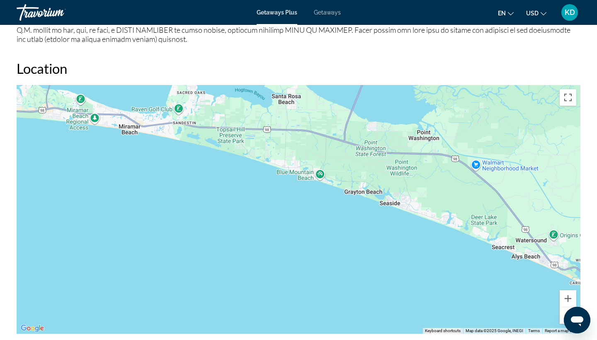
drag, startPoint x: 271, startPoint y: 267, endPoint x: 275, endPoint y: 205, distance: 61.5
click at [274, 205] on div "To activate drag with keyboard, press Alt + Enter. Once in keyboard drag state,…" at bounding box center [299, 209] width 564 height 249
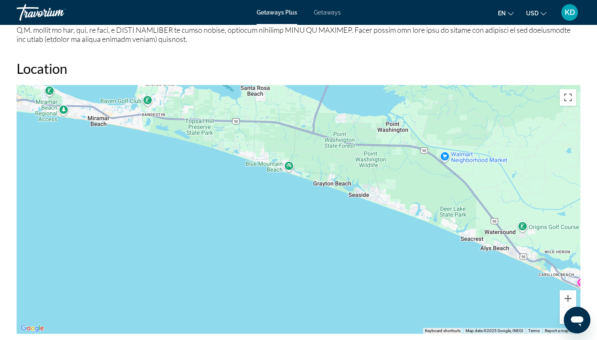
drag, startPoint x: 275, startPoint y: 205, endPoint x: 84, endPoint y: 193, distance: 190.8
click at [91, 193] on div "To activate drag with keyboard, press Alt + Enter. Once in keyboard drag state,…" at bounding box center [299, 209] width 564 height 249
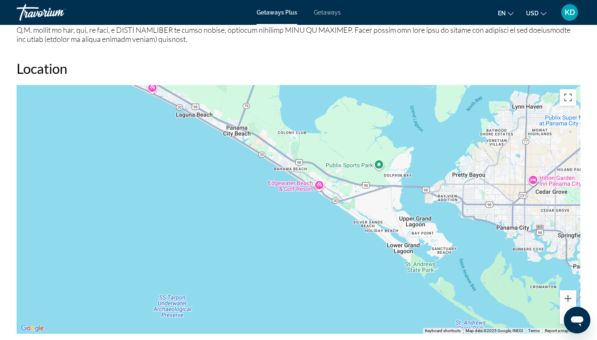
drag, startPoint x: 230, startPoint y: 241, endPoint x: 245, endPoint y: 82, distance: 159.6
click at [245, 82] on div "Location ← Move left → Move right ↑ Move up ↓ Move down + Zoom in - Zoom out Ho…" at bounding box center [299, 197] width 564 height 274
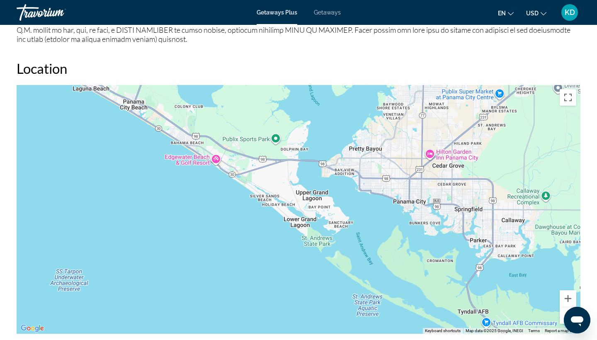
drag, startPoint x: 300, startPoint y: 182, endPoint x: 512, endPoint y: 340, distance: 264.1
click at [499, 301] on div "Overview Type Resort All-Inclusive No All-Inclusive Address [STREET_ADDRESS] De…" at bounding box center [298, 285] width 573 height 1916
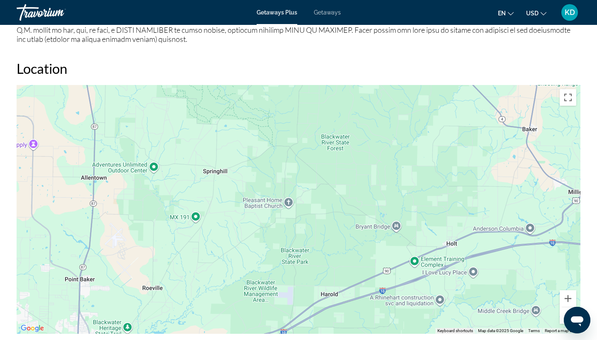
drag, startPoint x: 426, startPoint y: 299, endPoint x: 456, endPoint y: 119, distance: 182.3
click at [454, 124] on div "Main content" at bounding box center [299, 209] width 564 height 249
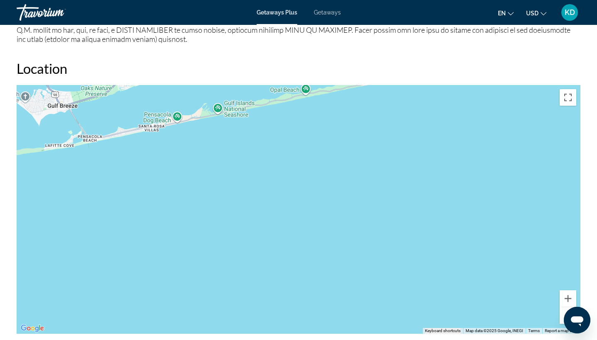
drag, startPoint x: 419, startPoint y: 180, endPoint x: 419, endPoint y: 241, distance: 61.0
click at [419, 238] on div "Main content" at bounding box center [299, 209] width 564 height 249
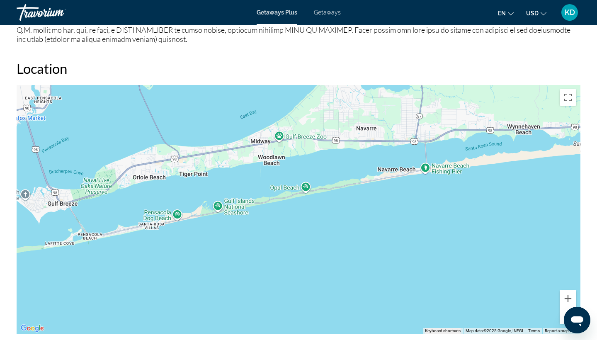
click at [549, 301] on button "Zoom out" at bounding box center [568, 315] width 17 height 17
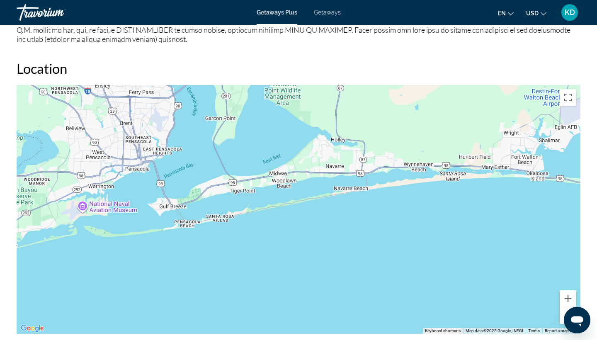
click at [549, 301] on button "Zoom out" at bounding box center [568, 315] width 17 height 17
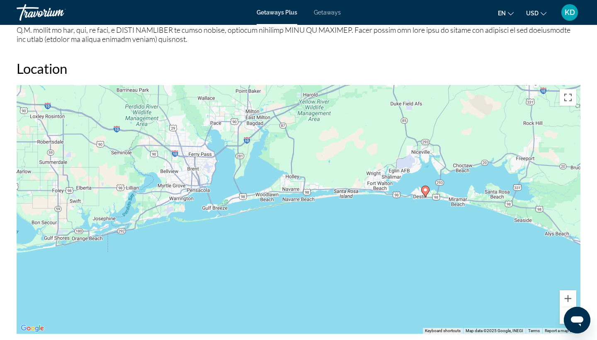
drag, startPoint x: 483, startPoint y: 249, endPoint x: 450, endPoint y: 249, distance: 33.2
click at [451, 249] on div "To activate drag with keyboard, press Alt + Enter. Once in keyboard drag state,…" at bounding box center [299, 209] width 564 height 249
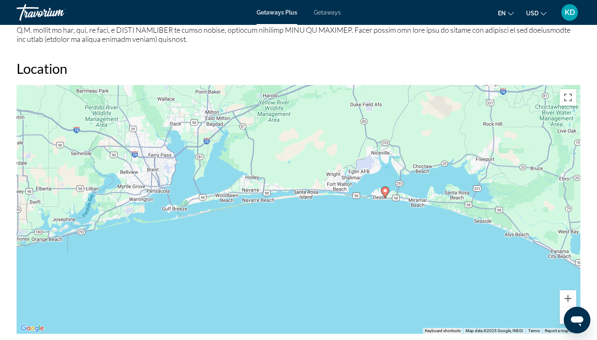
drag, startPoint x: 450, startPoint y: 249, endPoint x: 375, endPoint y: 229, distance: 77.6
click at [378, 230] on div "To activate drag with keyboard, press Alt + Enter. Once in keyboard drag state,…" at bounding box center [299, 209] width 564 height 249
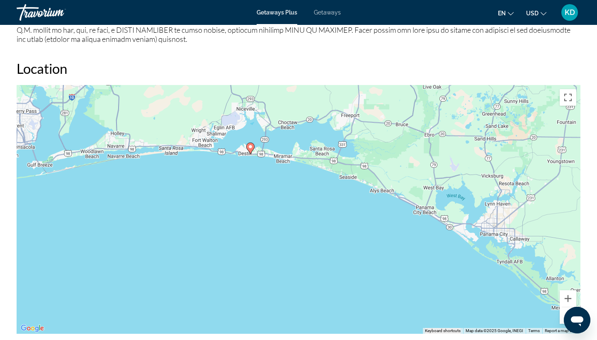
drag, startPoint x: 375, startPoint y: 229, endPoint x: 330, endPoint y: 218, distance: 46.3
click at [333, 218] on div "To activate drag with keyboard, press Alt + Enter. Once in keyboard drag state,…" at bounding box center [299, 209] width 564 height 249
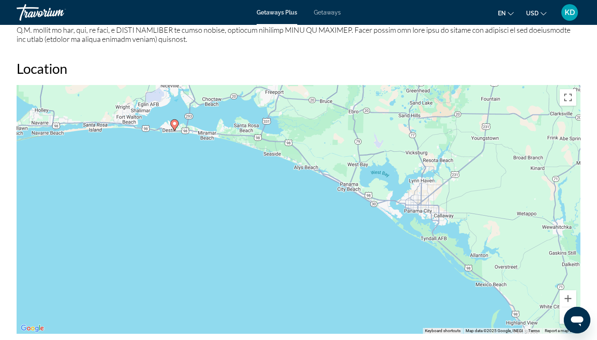
drag, startPoint x: 330, startPoint y: 218, endPoint x: 246, endPoint y: 177, distance: 93.2
click at [250, 178] on div "To activate drag with keyboard, press Alt + Enter. Once in keyboard drag state,…" at bounding box center [299, 209] width 564 height 249
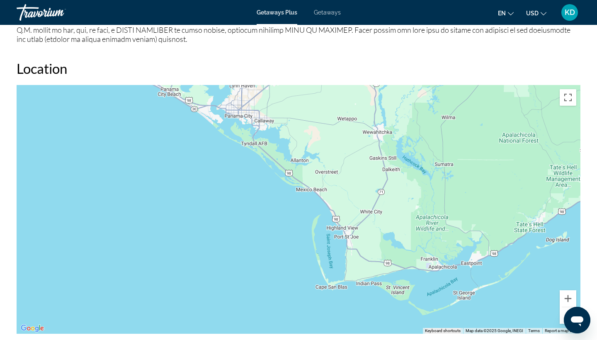
drag, startPoint x: 247, startPoint y: 183, endPoint x: 356, endPoint y: 264, distance: 135.8
click at [351, 258] on div "To activate drag with keyboard, press Alt + Enter. Once in keyboard drag state,…" at bounding box center [299, 209] width 564 height 249
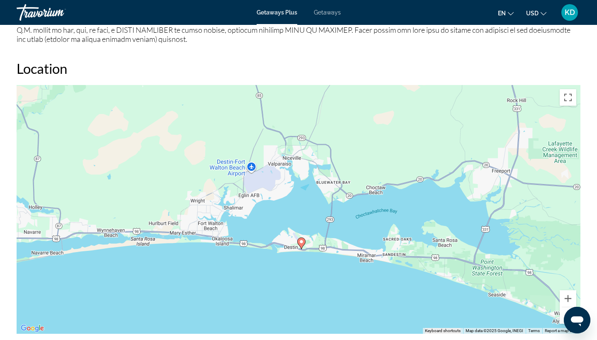
drag, startPoint x: 304, startPoint y: 264, endPoint x: 222, endPoint y: 246, distance: 83.3
click at [225, 246] on div "To activate drag with keyboard, press Alt + Enter. Once in keyboard drag state,…" at bounding box center [299, 209] width 564 height 249
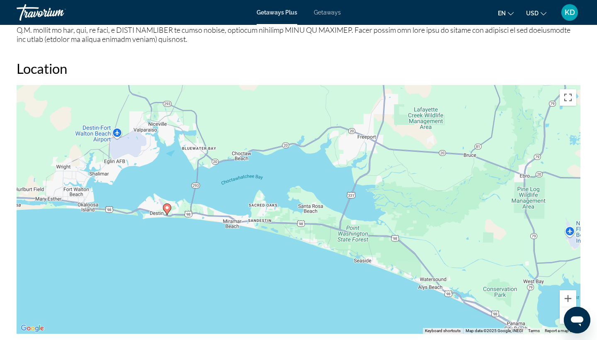
drag, startPoint x: 336, startPoint y: 280, endPoint x: 271, endPoint y: 263, distance: 67.2
click at [272, 263] on div "To activate drag with keyboard, press Alt + Enter. Once in keyboard drag state,…" at bounding box center [299, 209] width 564 height 249
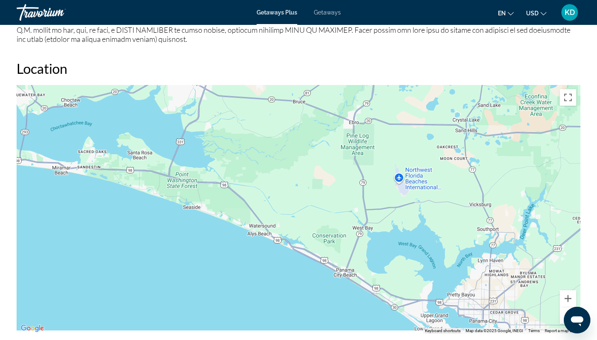
drag, startPoint x: 306, startPoint y: 269, endPoint x: 250, endPoint y: 232, distance: 67.0
click at [252, 233] on div "To activate drag with keyboard, press Alt + Enter. Once in keyboard drag state,…" at bounding box center [299, 209] width 564 height 249
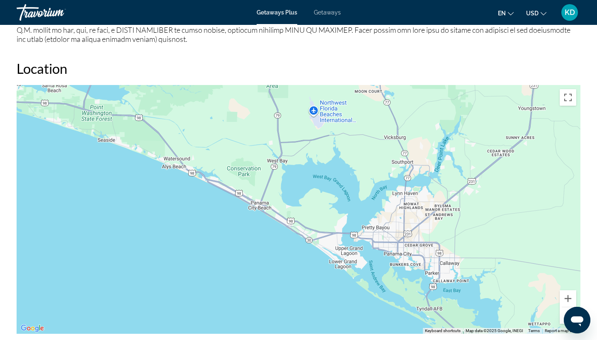
click at [261, 209] on div "To activate drag with keyboard, press Alt + Enter. Once in keyboard drag state,…" at bounding box center [299, 209] width 564 height 249
click at [549, 301] on button "Zoom out" at bounding box center [568, 315] width 17 height 17
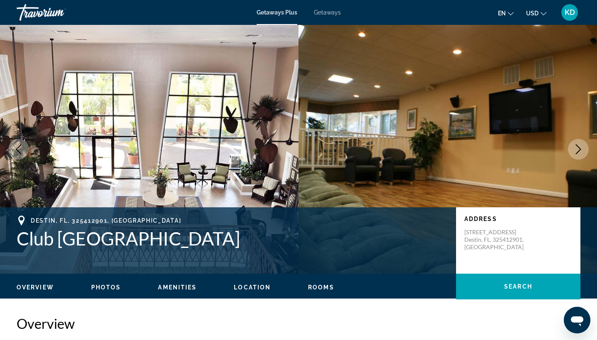
scroll to position [0, 0]
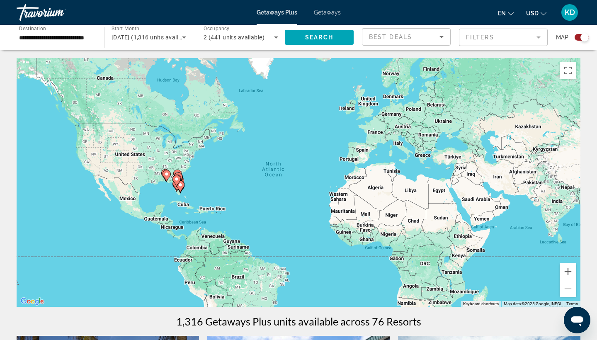
click at [167, 176] on image "Main content" at bounding box center [166, 174] width 5 height 5
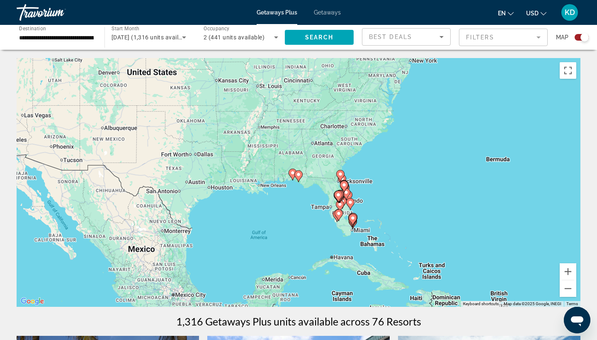
click at [292, 174] on image "Main content" at bounding box center [292, 173] width 5 height 5
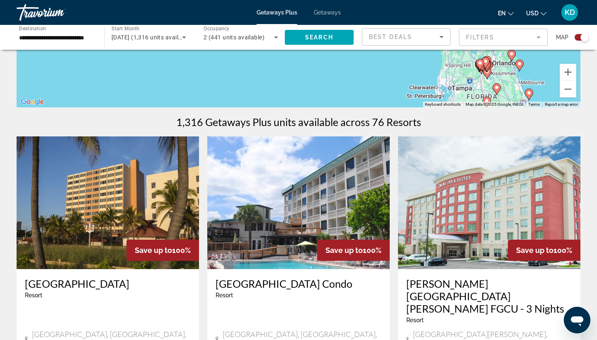
scroll to position [71, 0]
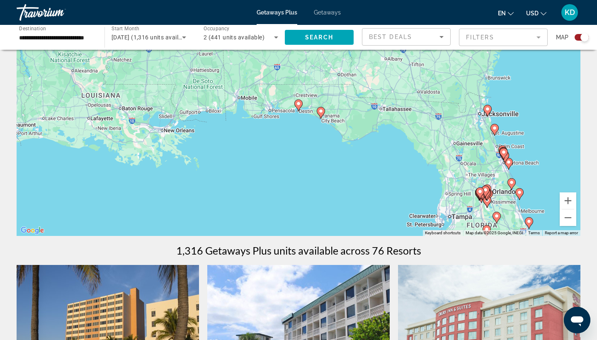
click at [301, 106] on image "Main content" at bounding box center [298, 103] width 5 height 5
type input "**********"
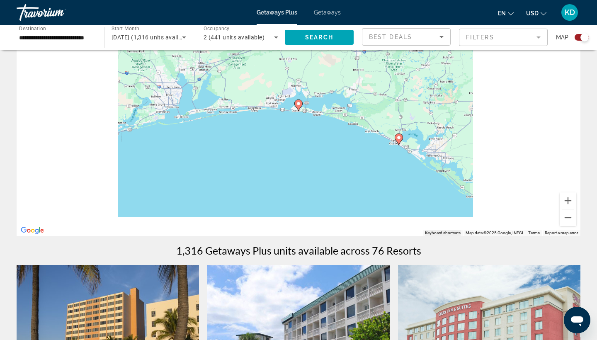
click at [300, 106] on icon "Main content" at bounding box center [298, 105] width 7 height 11
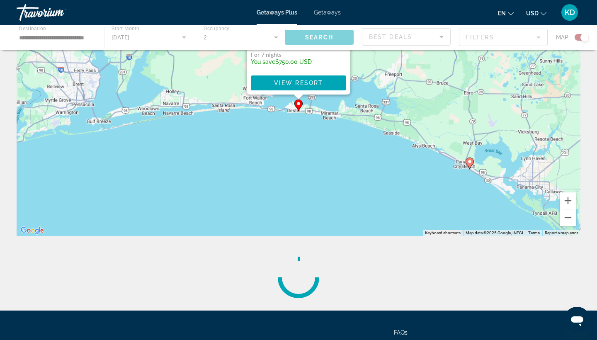
scroll to position [0, 0]
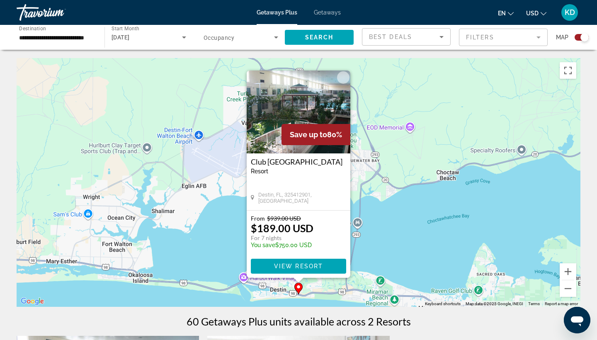
click at [230, 235] on div "To activate drag with keyboard, press Alt + Enter. Once in keyboard drag state,…" at bounding box center [299, 182] width 564 height 249
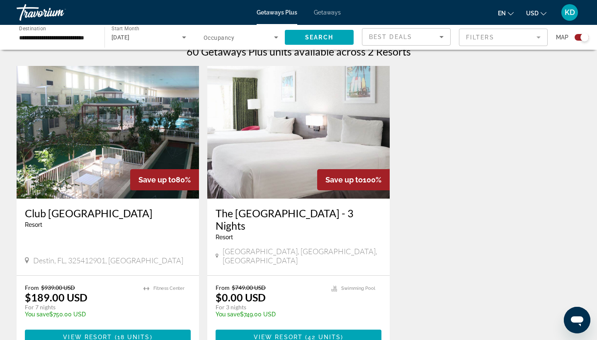
scroll to position [275, 0]
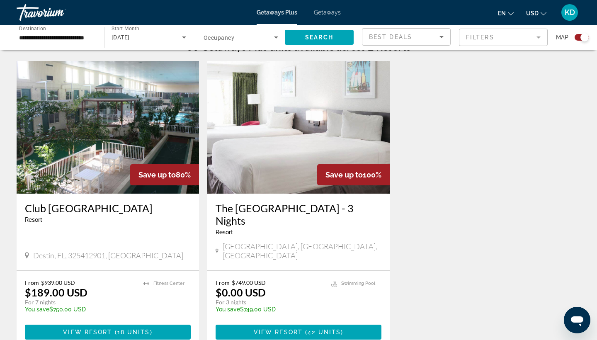
click at [308, 125] on img "Main content" at bounding box center [298, 127] width 183 height 133
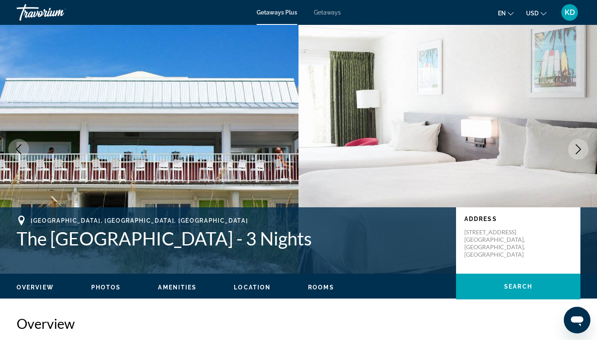
click at [549, 143] on button "Next image" at bounding box center [578, 149] width 21 height 21
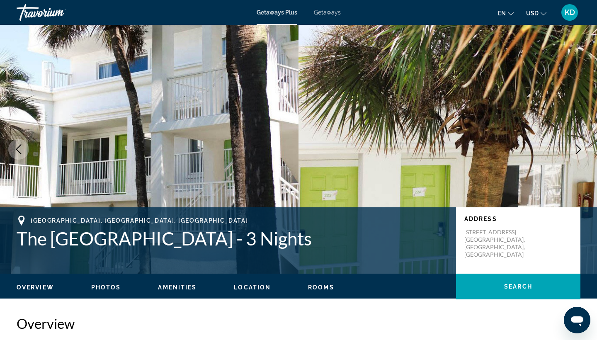
click at [549, 151] on icon "Next image" at bounding box center [579, 149] width 10 height 10
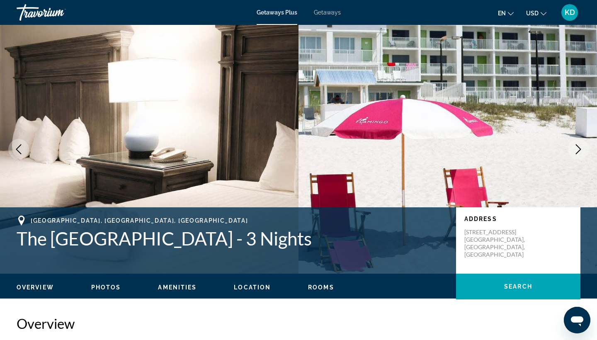
click at [549, 151] on icon "Next image" at bounding box center [579, 149] width 10 height 10
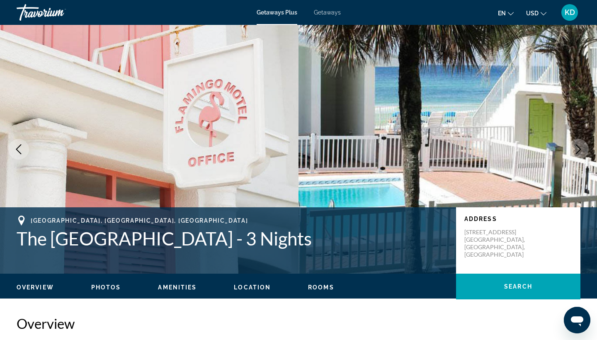
click at [549, 151] on icon "Next image" at bounding box center [579, 149] width 10 height 10
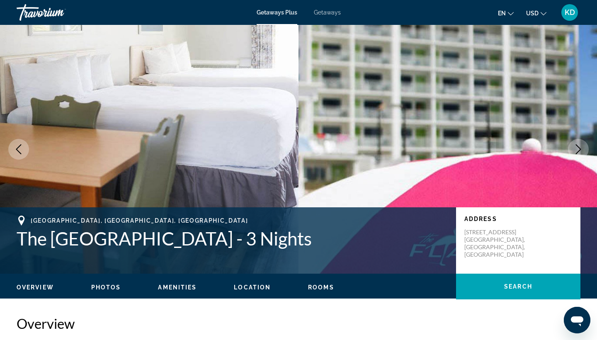
click at [549, 150] on icon "Next image" at bounding box center [579, 149] width 10 height 10
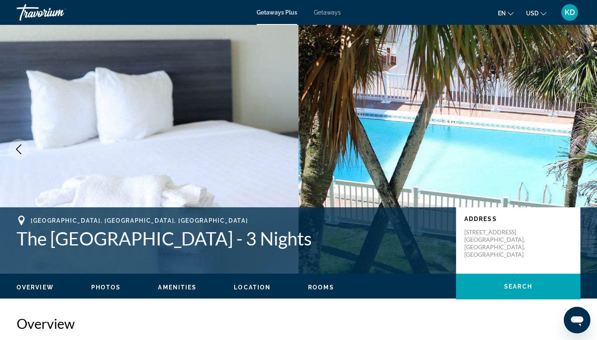
click at [549, 150] on icon "Next image" at bounding box center [579, 149] width 10 height 10
